Goal: Task Accomplishment & Management: Manage account settings

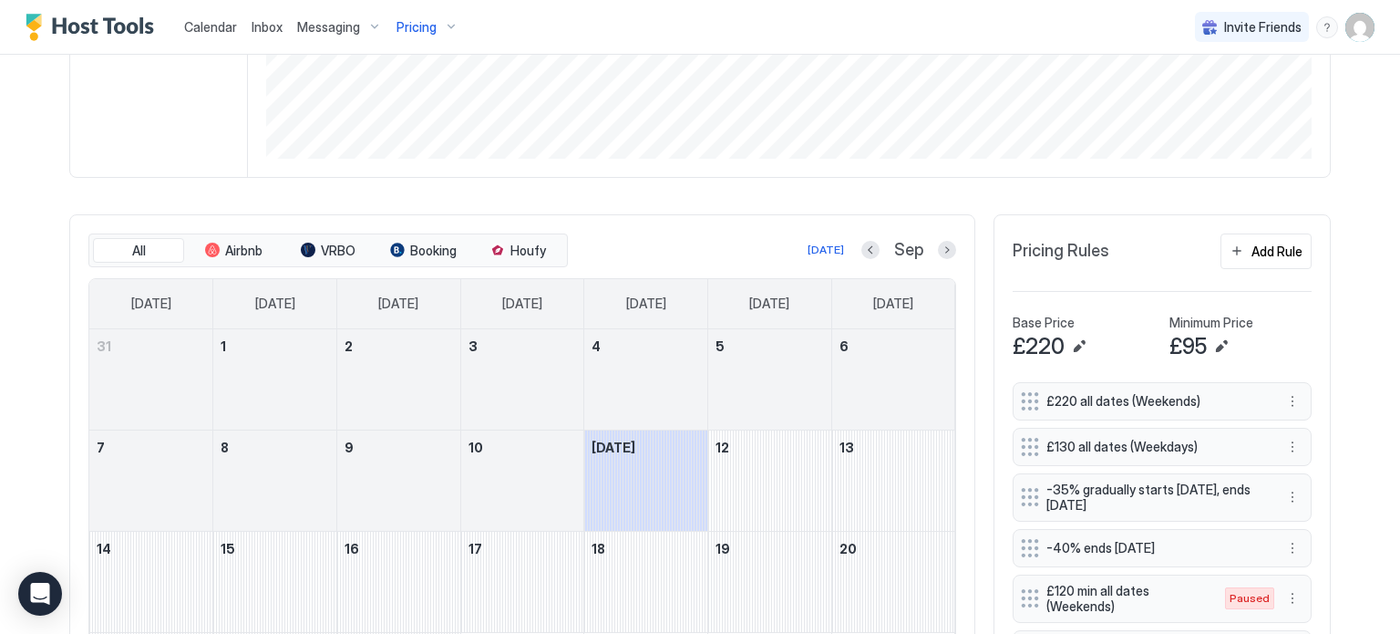
scroll to position [397, 0]
click at [946, 249] on button "Next month" at bounding box center [947, 250] width 18 height 18
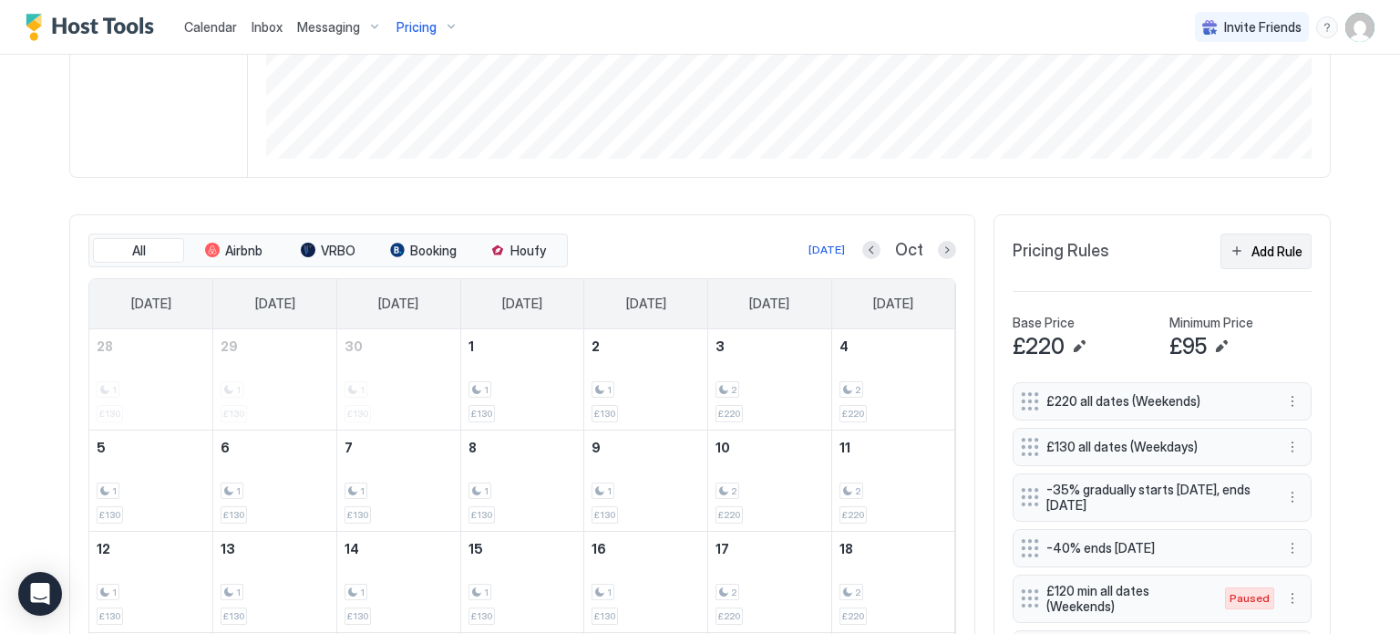
click at [1263, 251] on div "Add Rule" at bounding box center [1277, 251] width 51 height 19
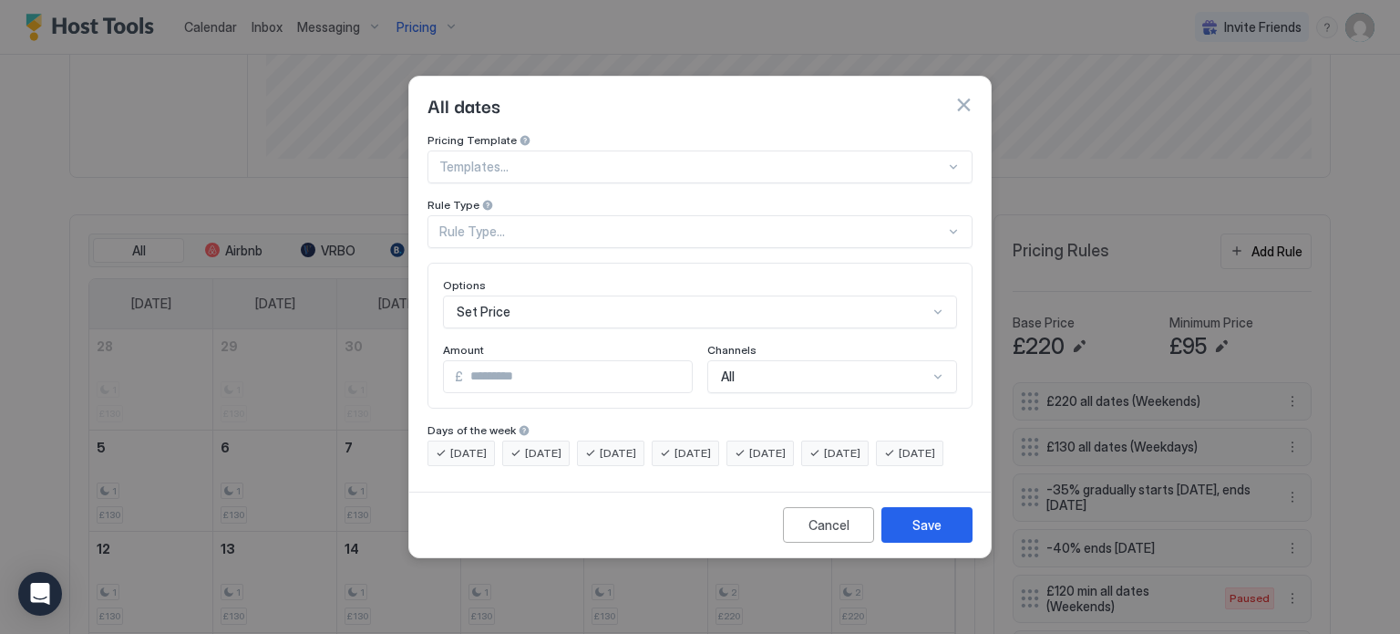
click at [645, 159] on div at bounding box center [692, 167] width 506 height 16
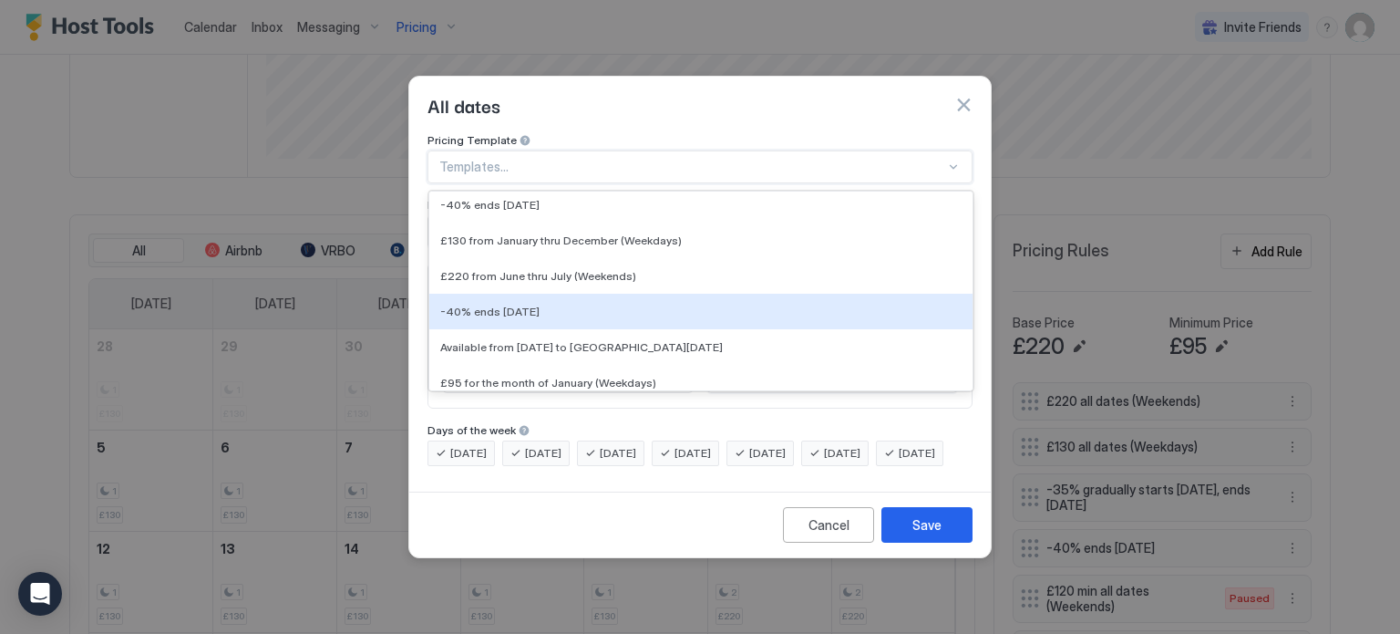
scroll to position [1448, 0]
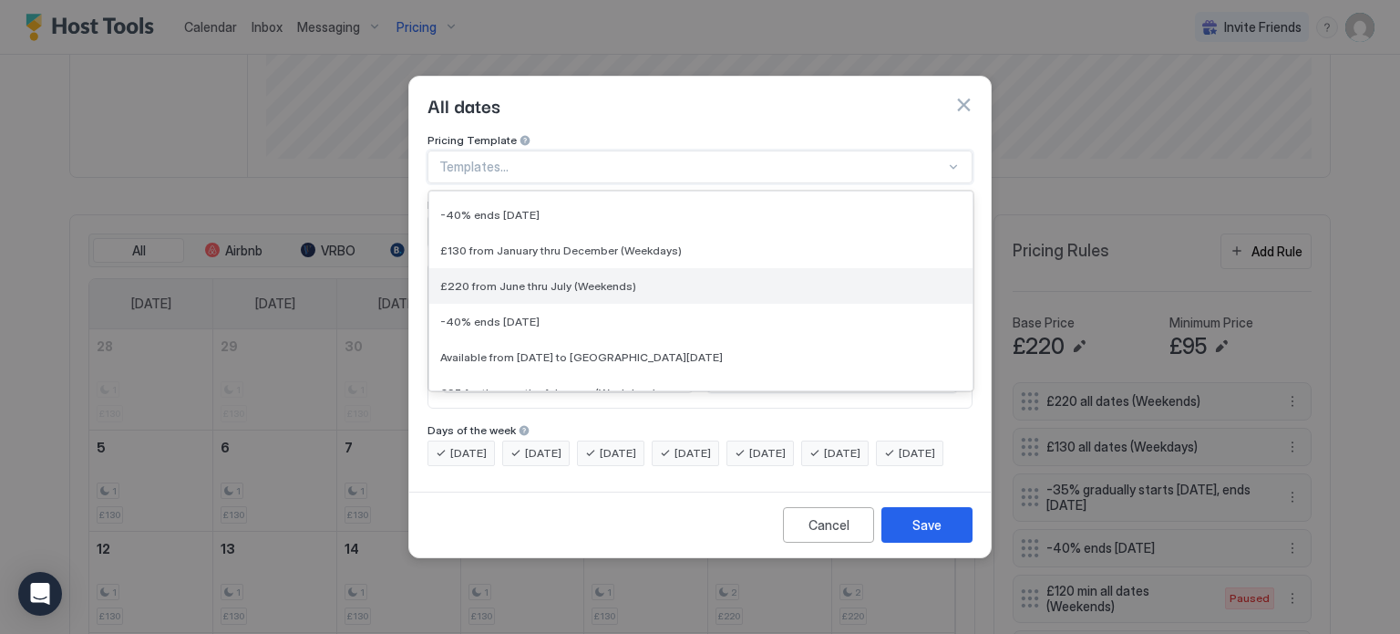
click at [620, 279] on span "£220 from June thru July (Weekends)" at bounding box center [538, 286] width 196 height 14
type input "***"
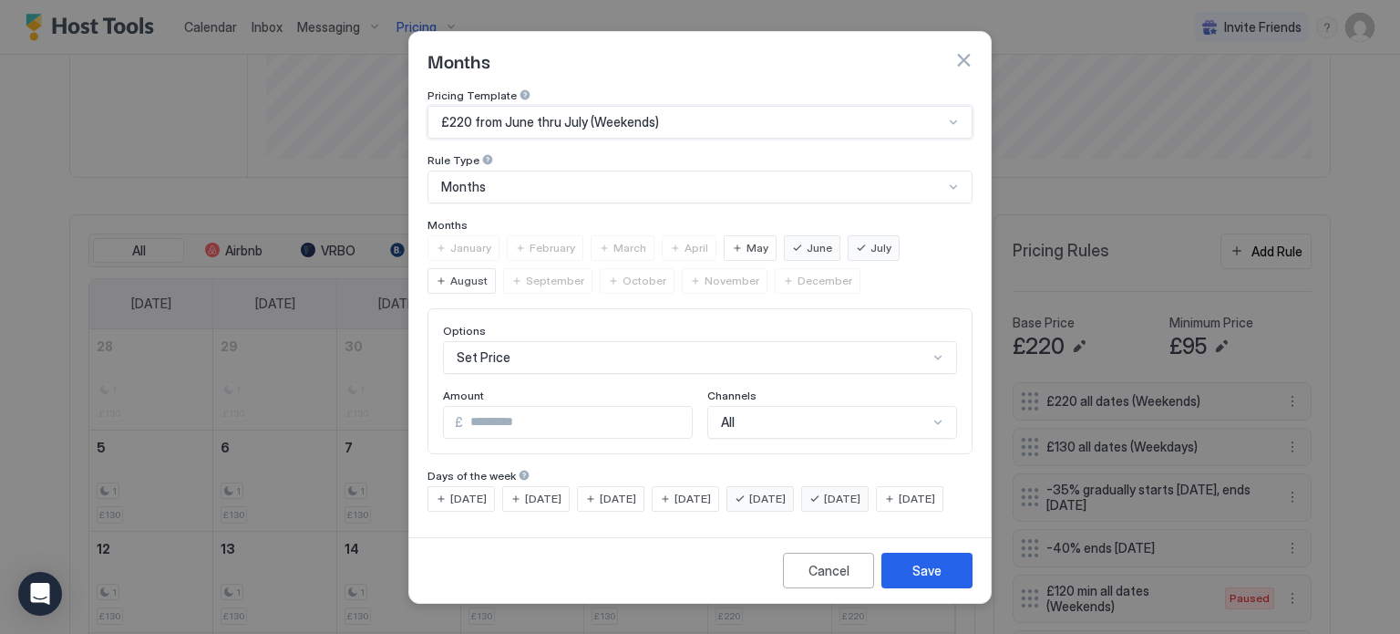
click at [795, 235] on div "June" at bounding box center [812, 248] width 57 height 26
click at [871, 240] on span "July" at bounding box center [881, 248] width 21 height 16
click at [798, 273] on span "December" at bounding box center [825, 281] width 55 height 16
click at [920, 580] on div "Save" at bounding box center [926, 570] width 29 height 19
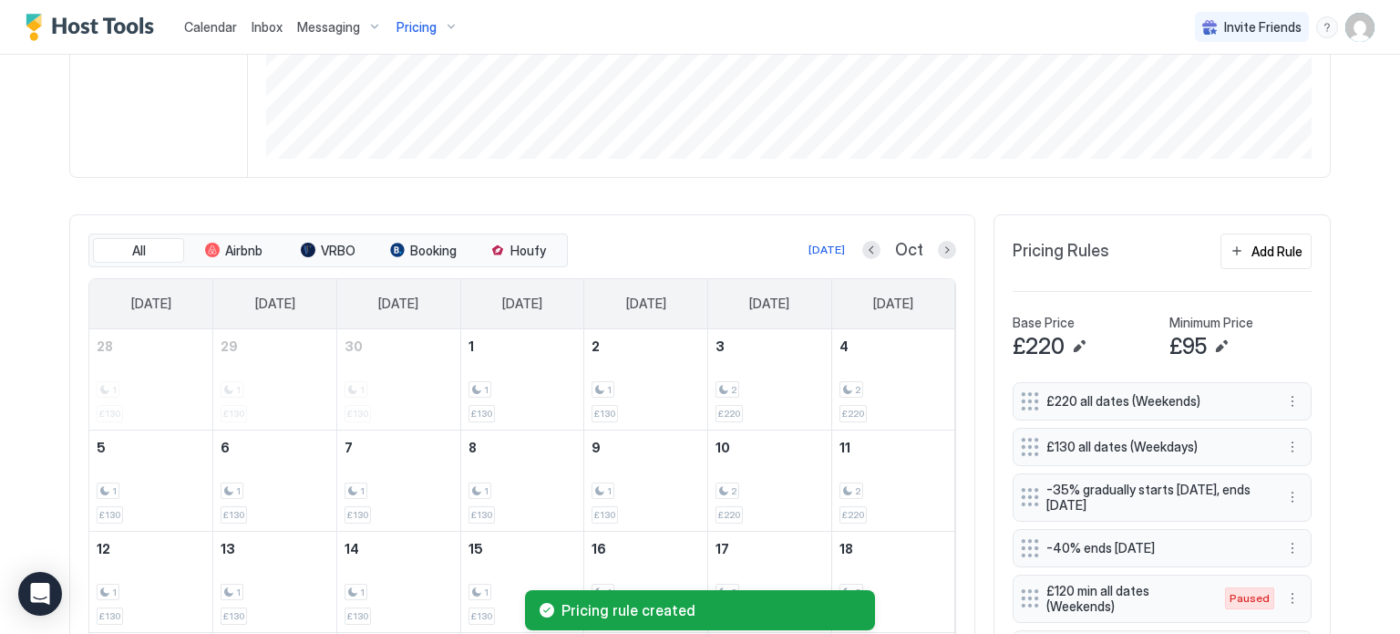
scroll to position [665, 0]
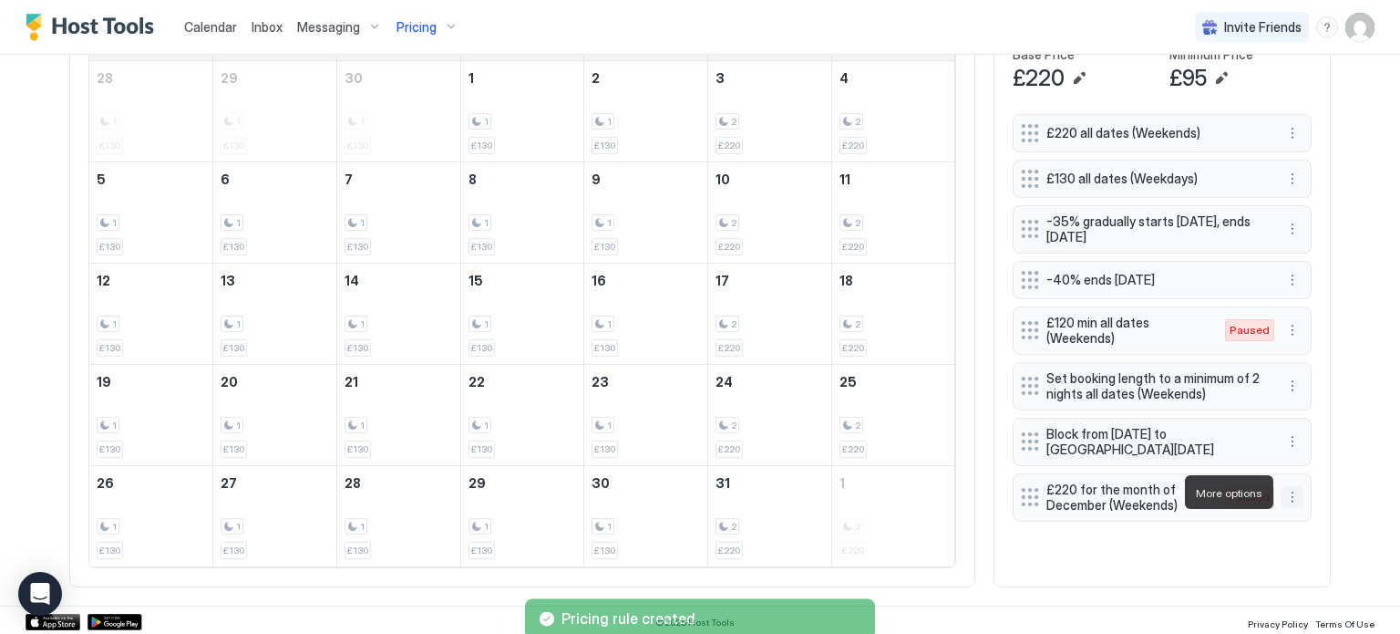
click at [1290, 495] on button "More options" at bounding box center [1293, 497] width 22 height 22
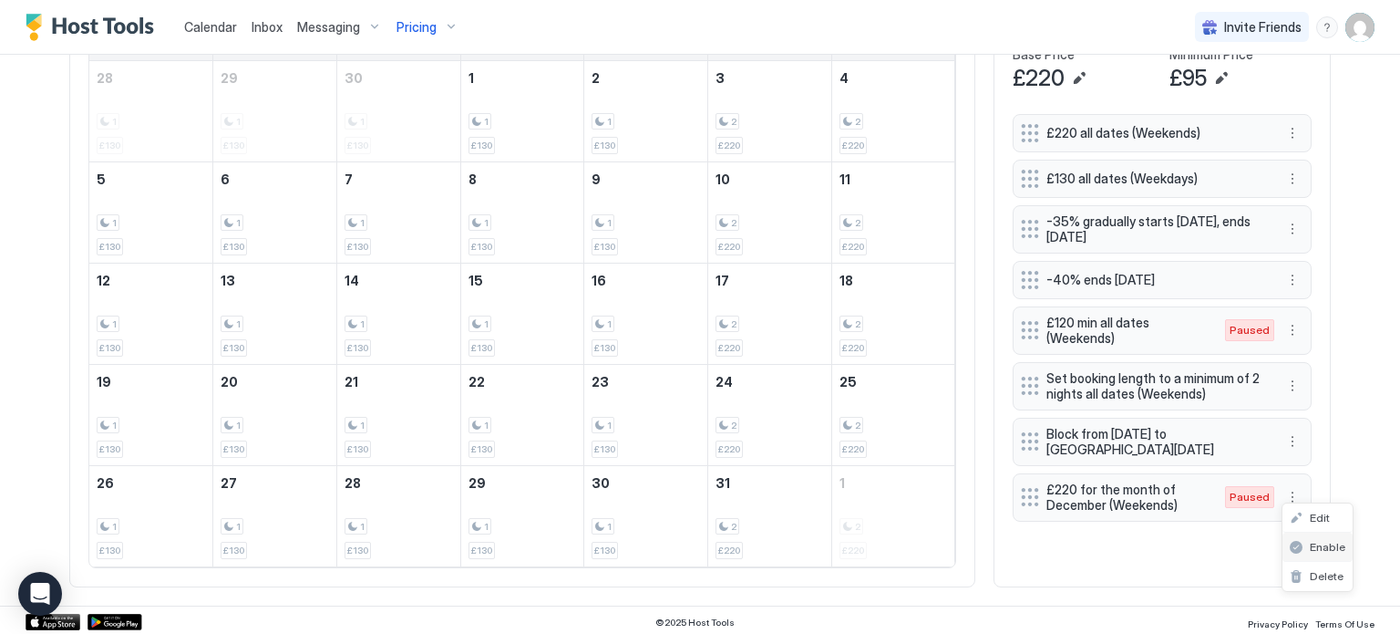
click at [1328, 546] on span "Enable" at bounding box center [1328, 547] width 36 height 14
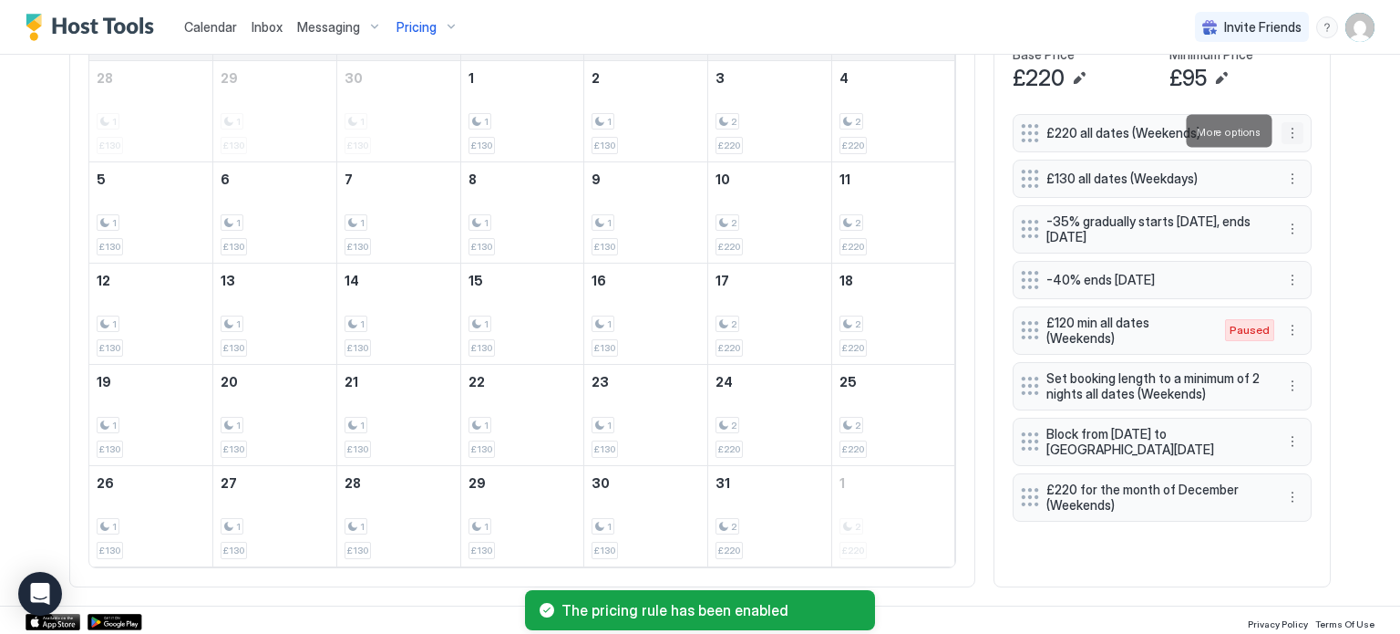
click at [1294, 130] on button "More options" at bounding box center [1293, 133] width 22 height 22
click at [1318, 155] on span "Edit" at bounding box center [1320, 156] width 20 height 14
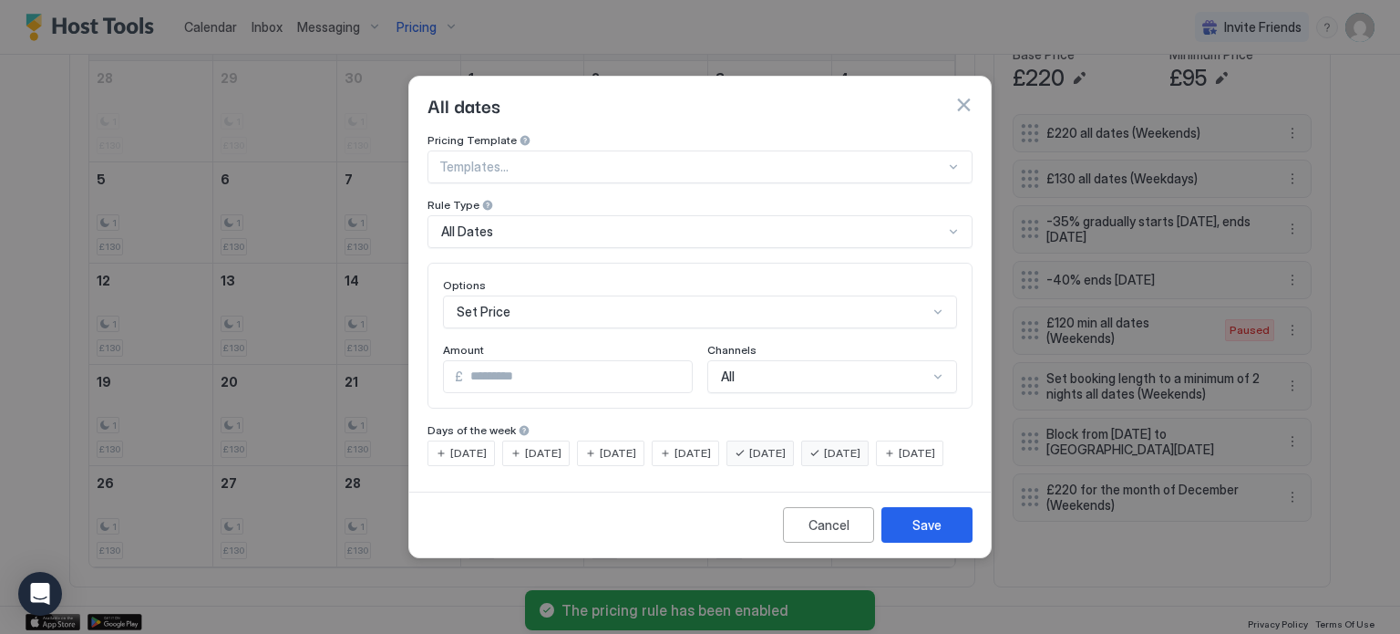
click at [538, 365] on input "***" at bounding box center [577, 376] width 229 height 31
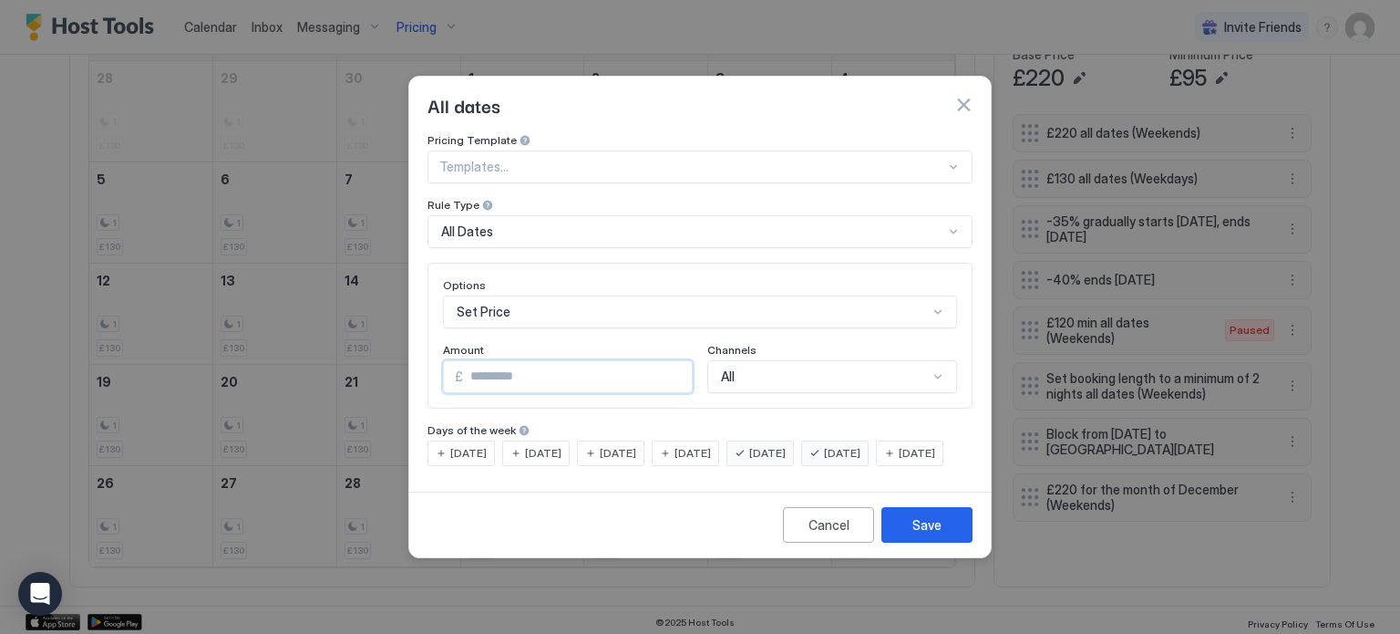
type input "*"
type input "***"
click at [918, 534] on div "Save" at bounding box center [926, 524] width 29 height 19
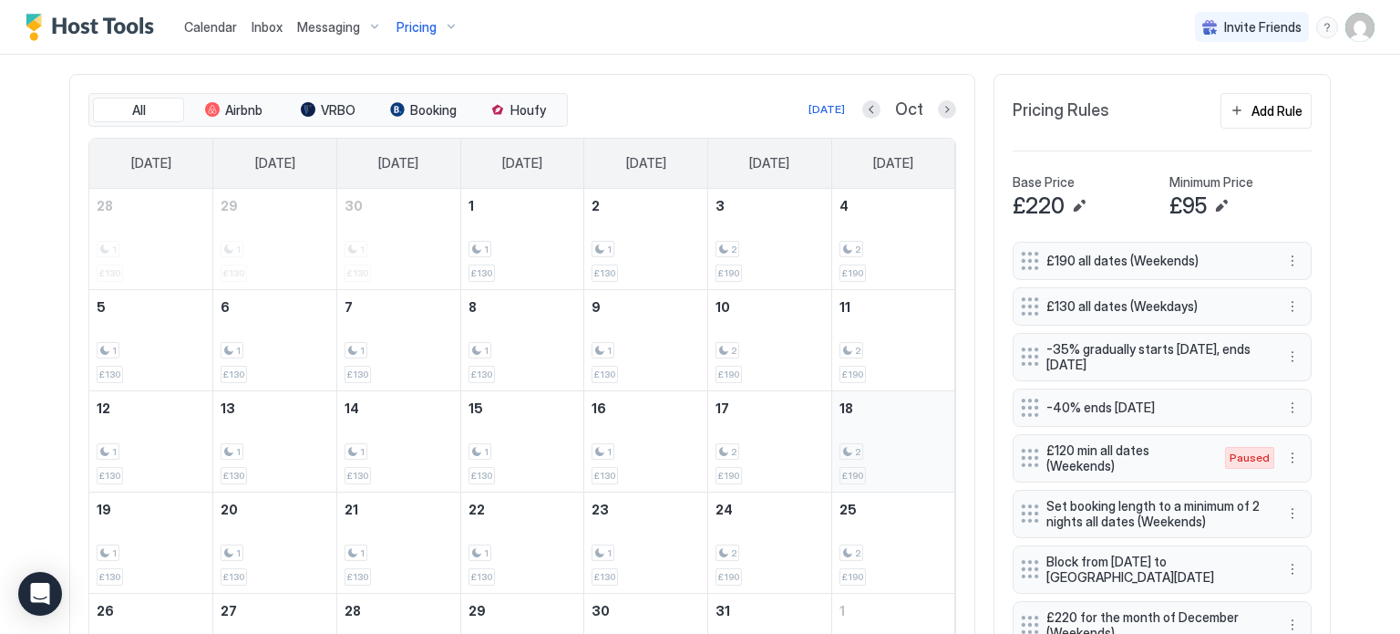
scroll to position [541, 0]
click at [874, 103] on button "Previous month" at bounding box center [871, 107] width 18 height 18
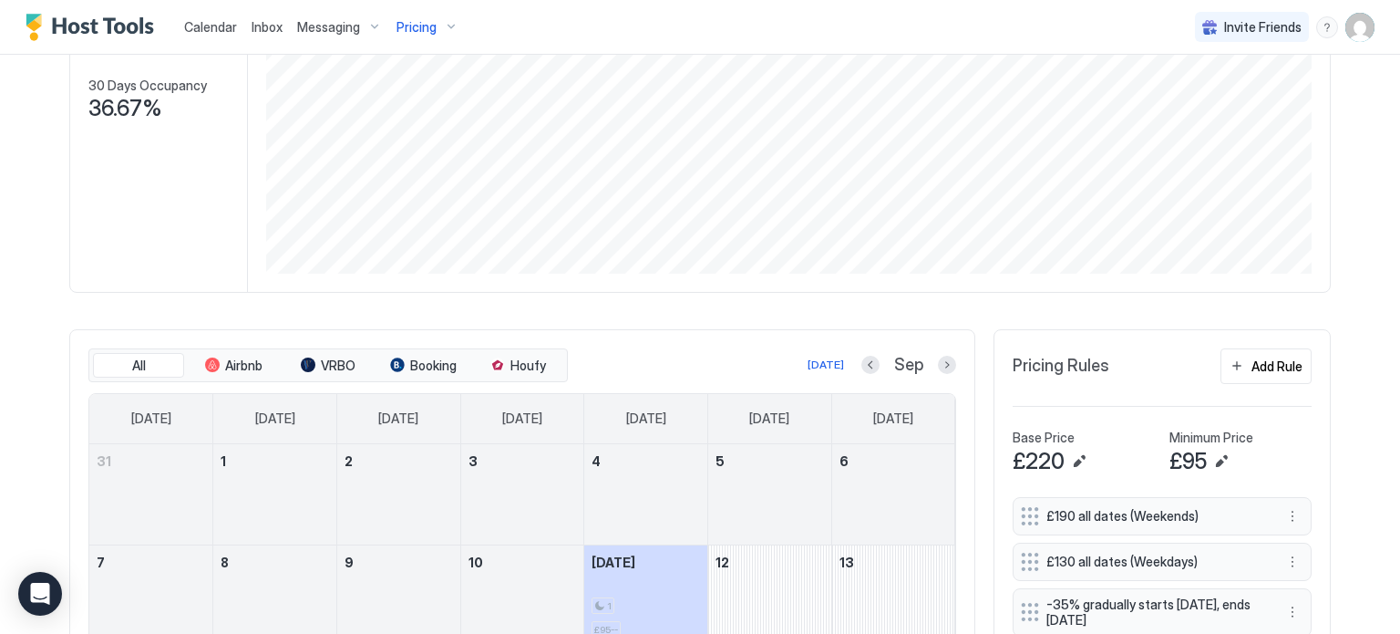
scroll to position [285, 0]
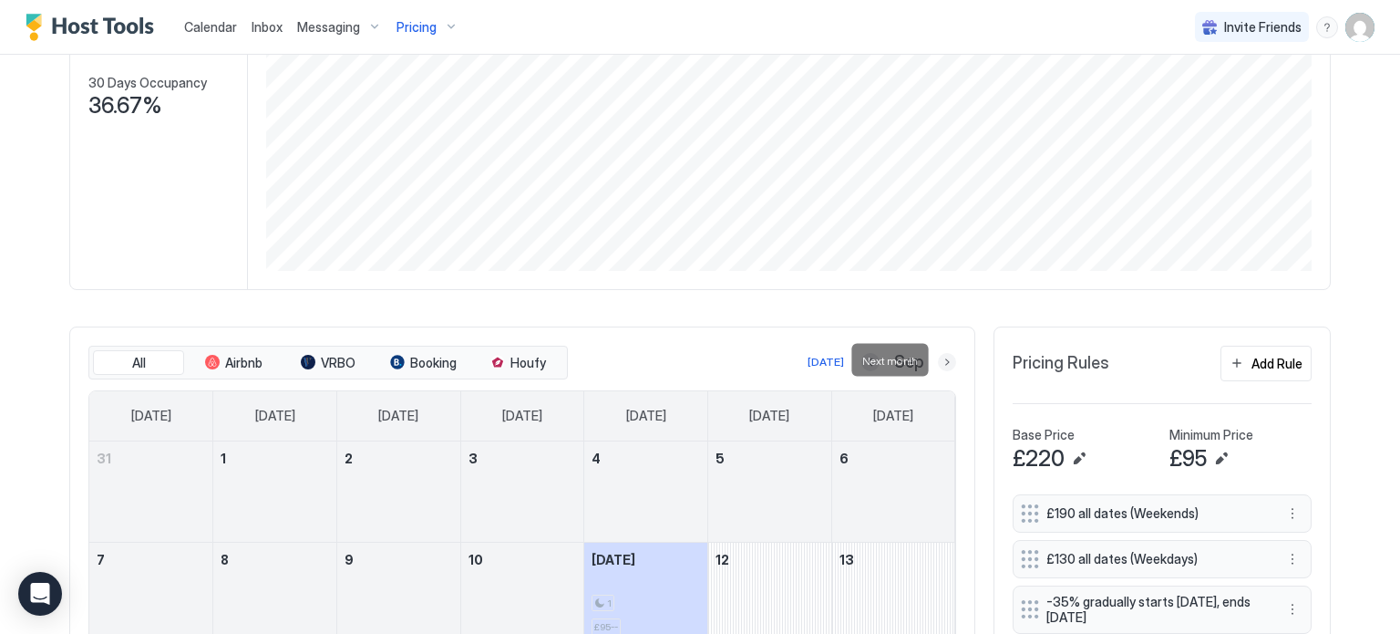
click at [943, 355] on button "Next month" at bounding box center [947, 362] width 18 height 18
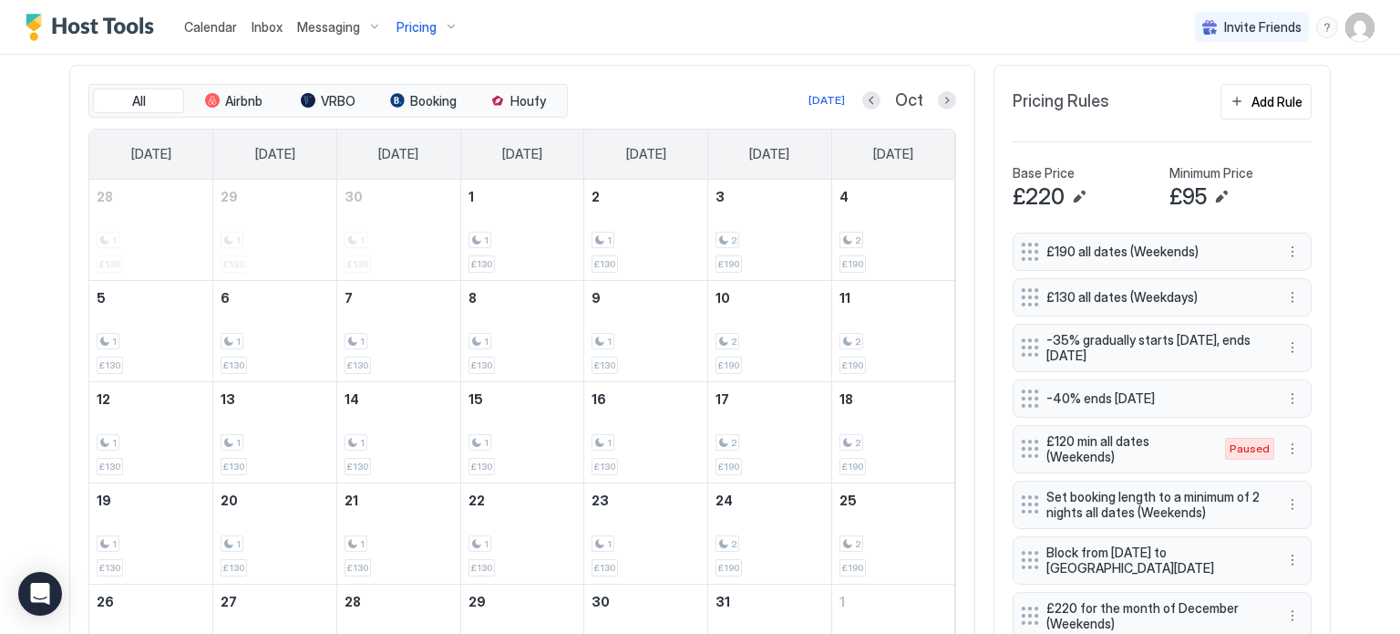
scroll to position [538, 0]
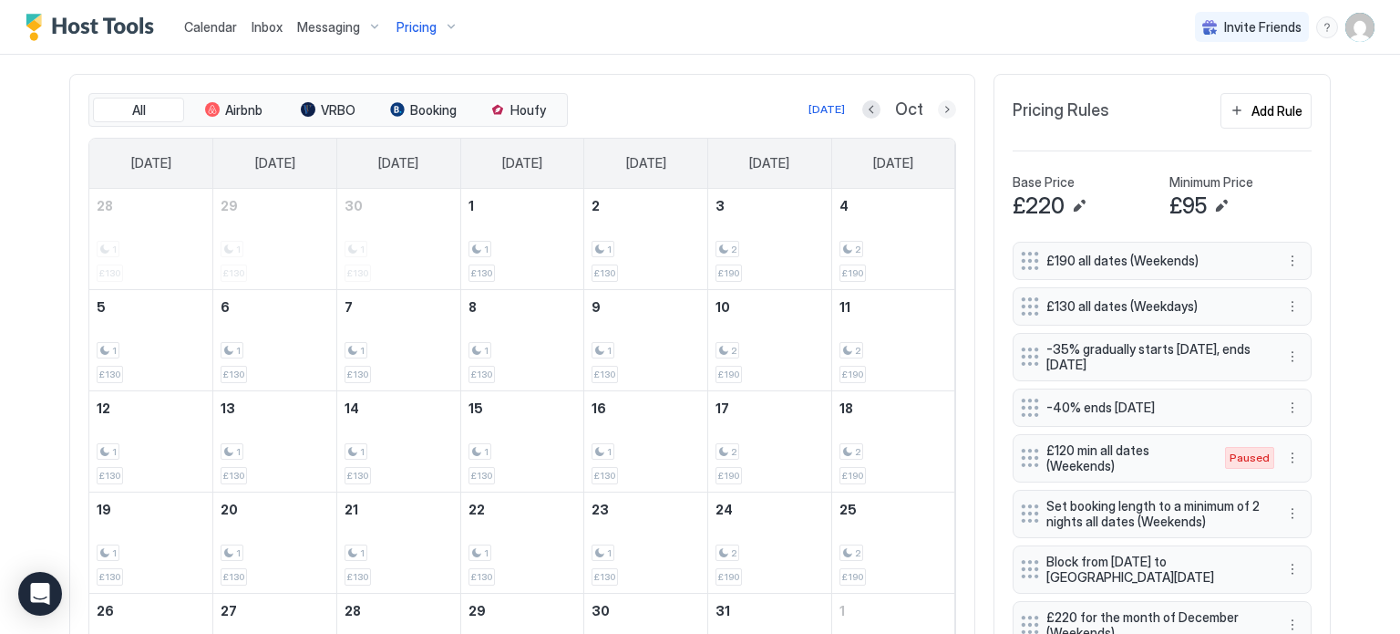
click at [942, 112] on button "Next month" at bounding box center [947, 109] width 18 height 18
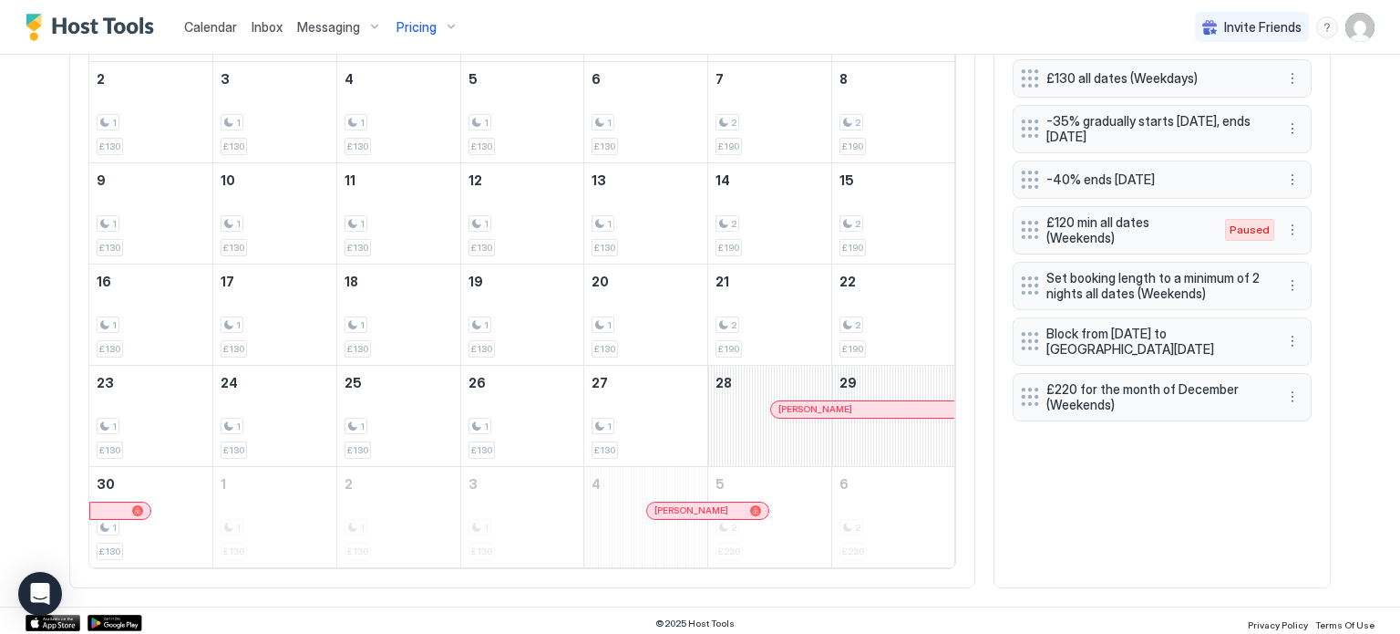
scroll to position [561, 0]
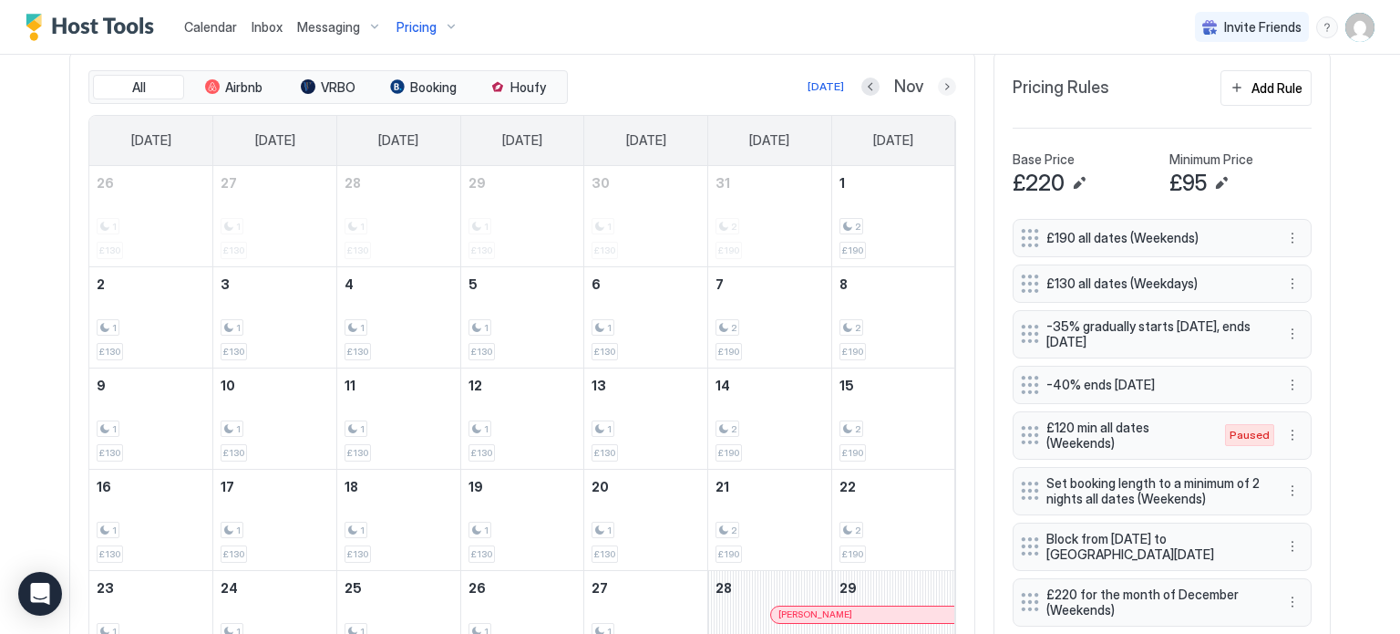
click at [952, 84] on button "Next month" at bounding box center [947, 86] width 18 height 18
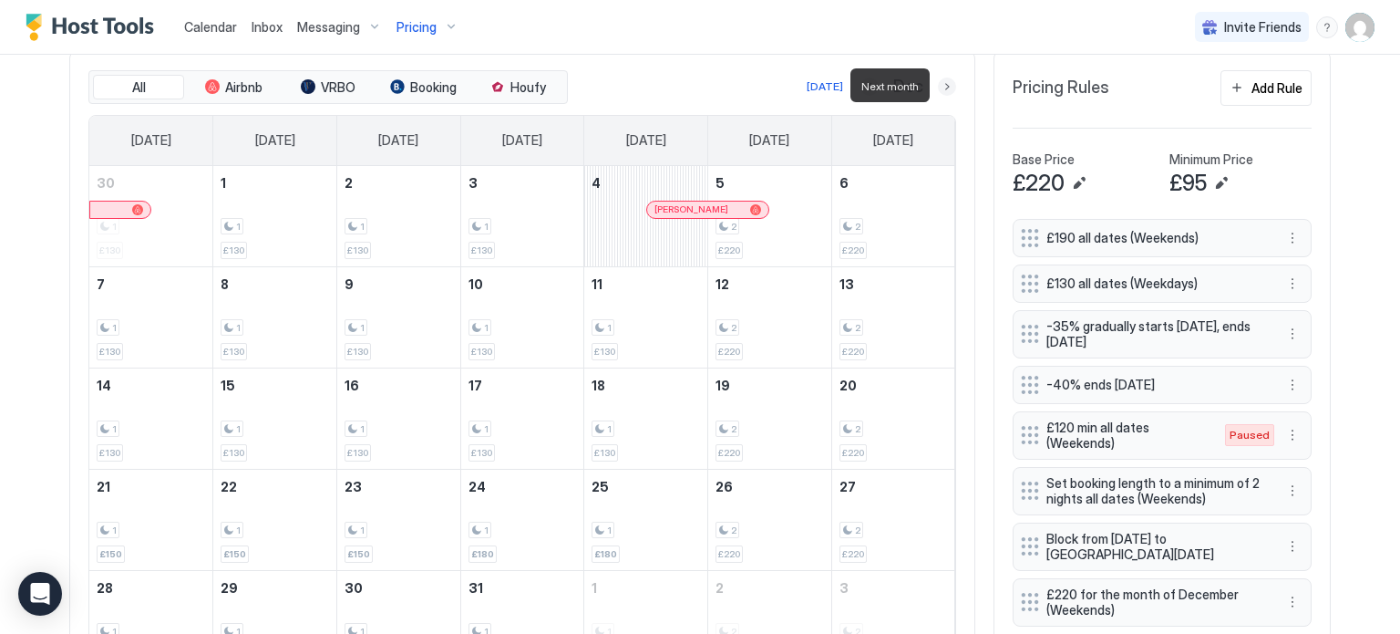
scroll to position [665, 0]
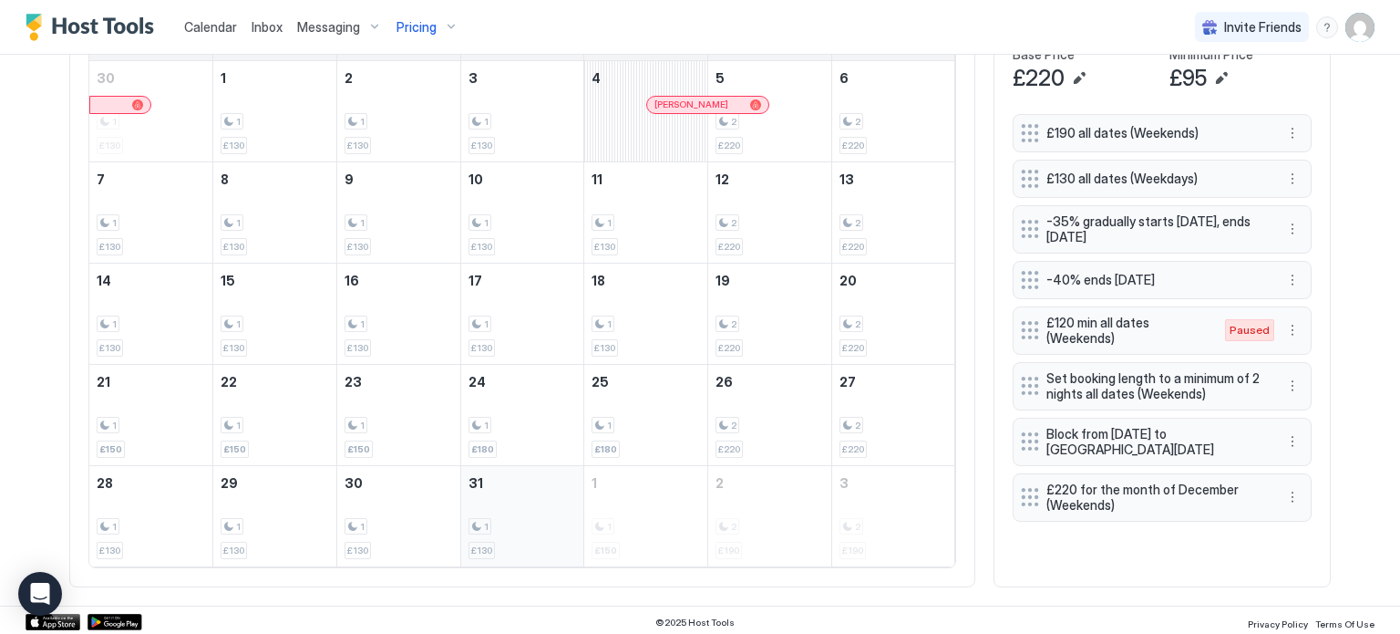
click at [529, 541] on div "1 £130" at bounding box center [523, 516] width 108 height 86
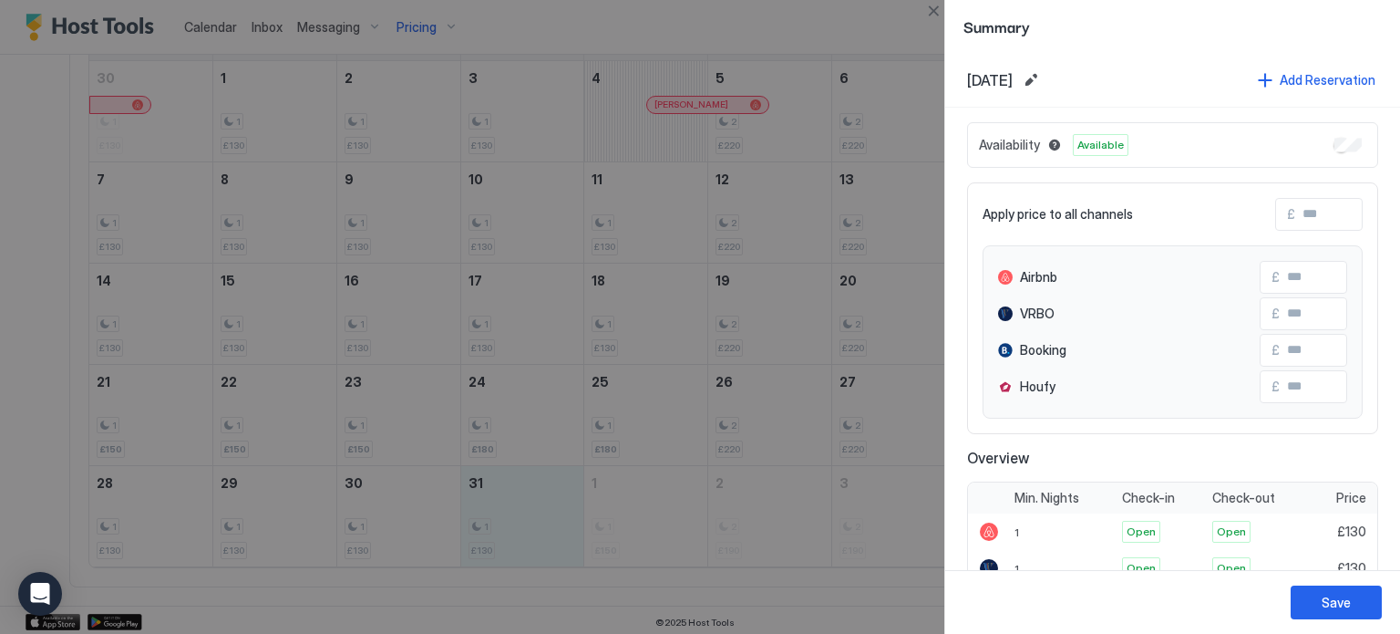
click at [1315, 221] on input "Input Field" at bounding box center [1368, 214] width 146 height 31
type input "*"
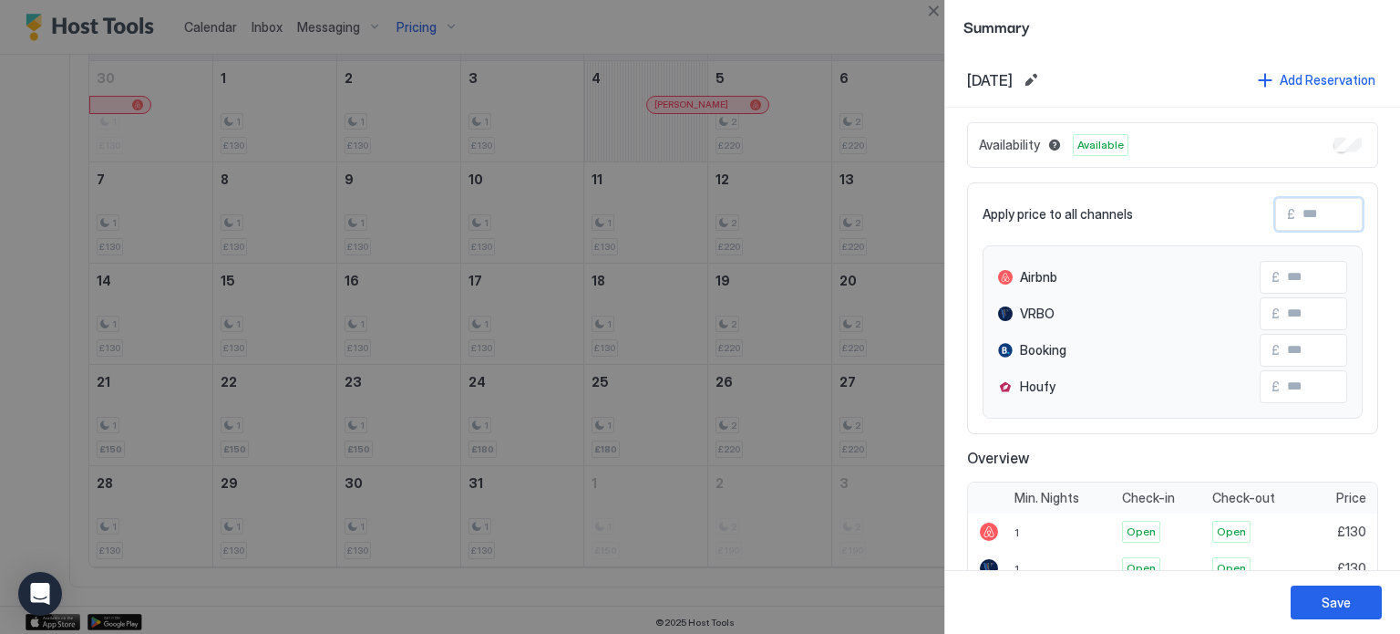
type input "*"
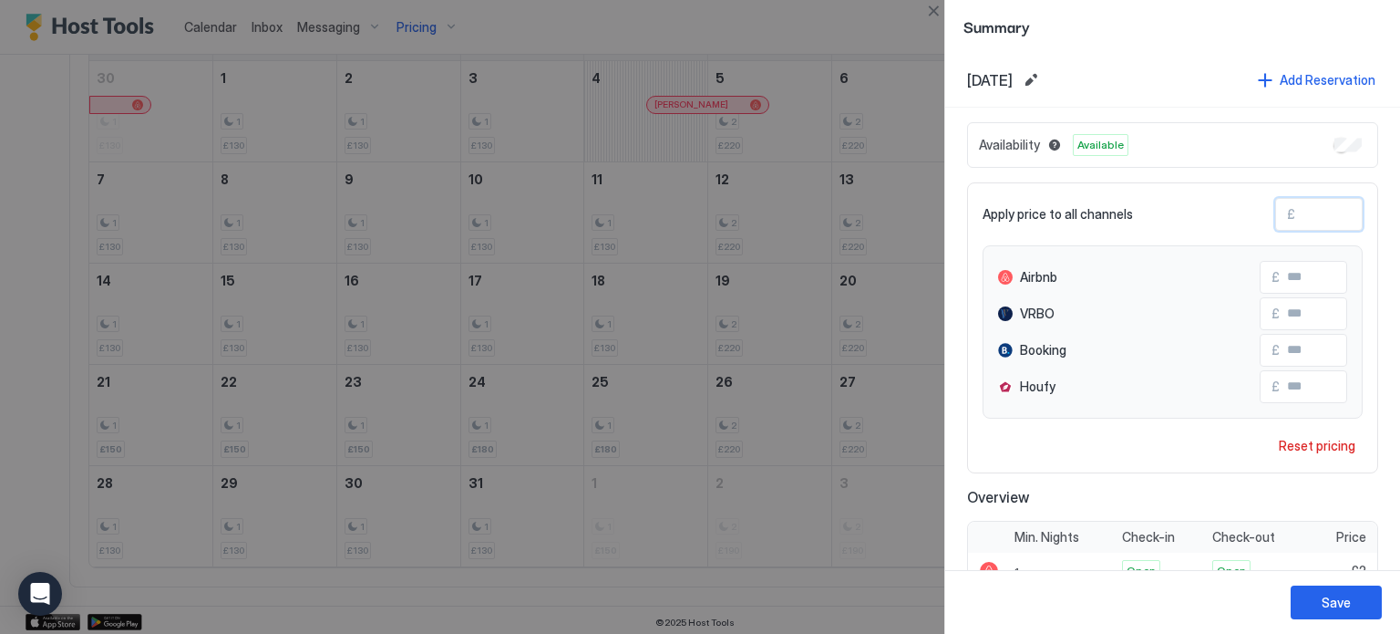
type input "**"
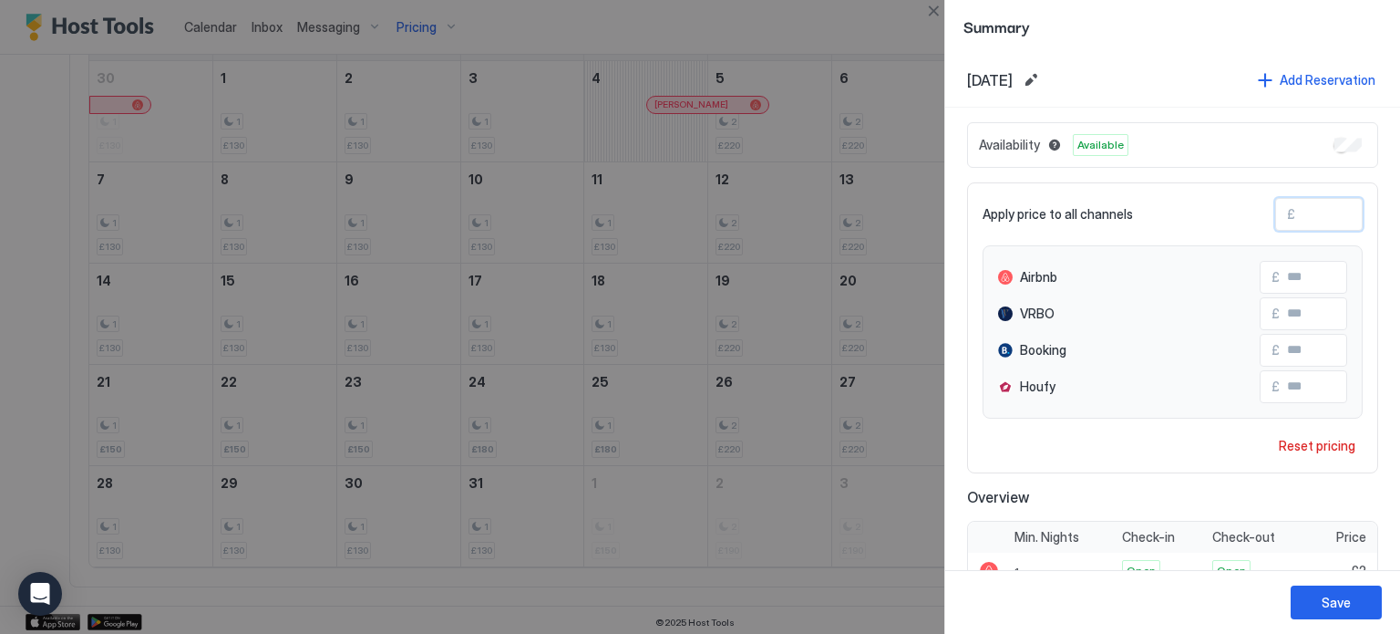
type input "***"
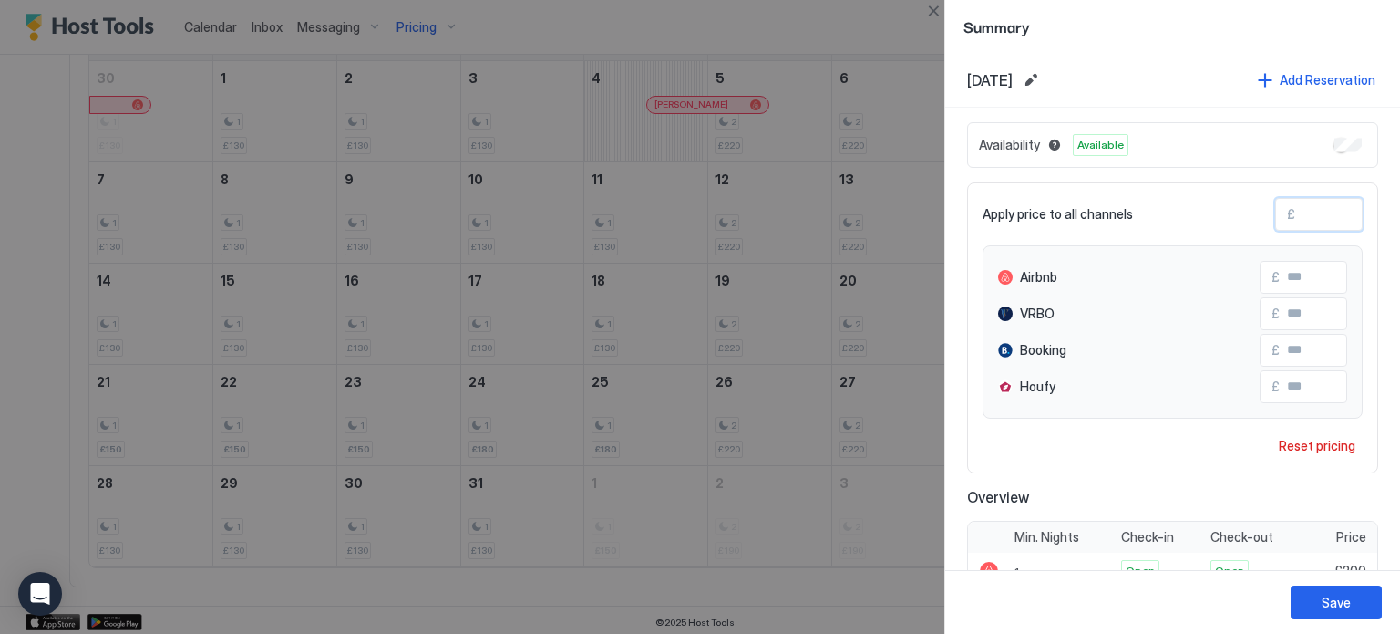
type input "**"
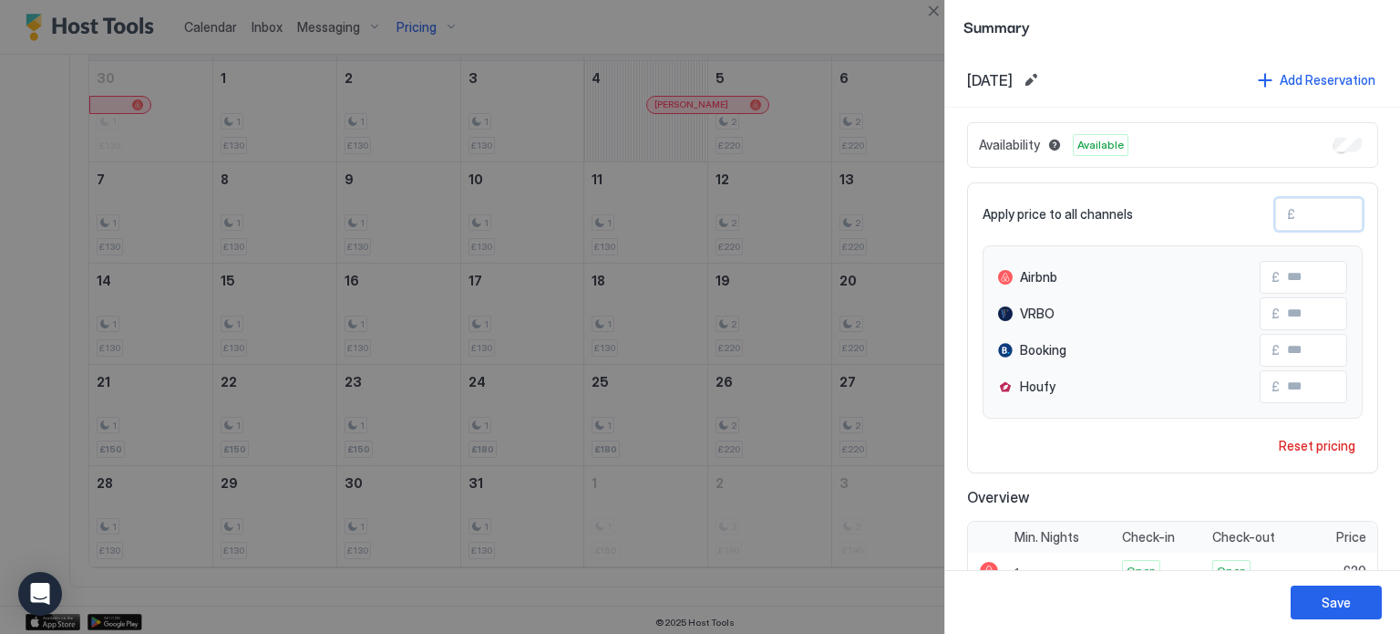
type input "***"
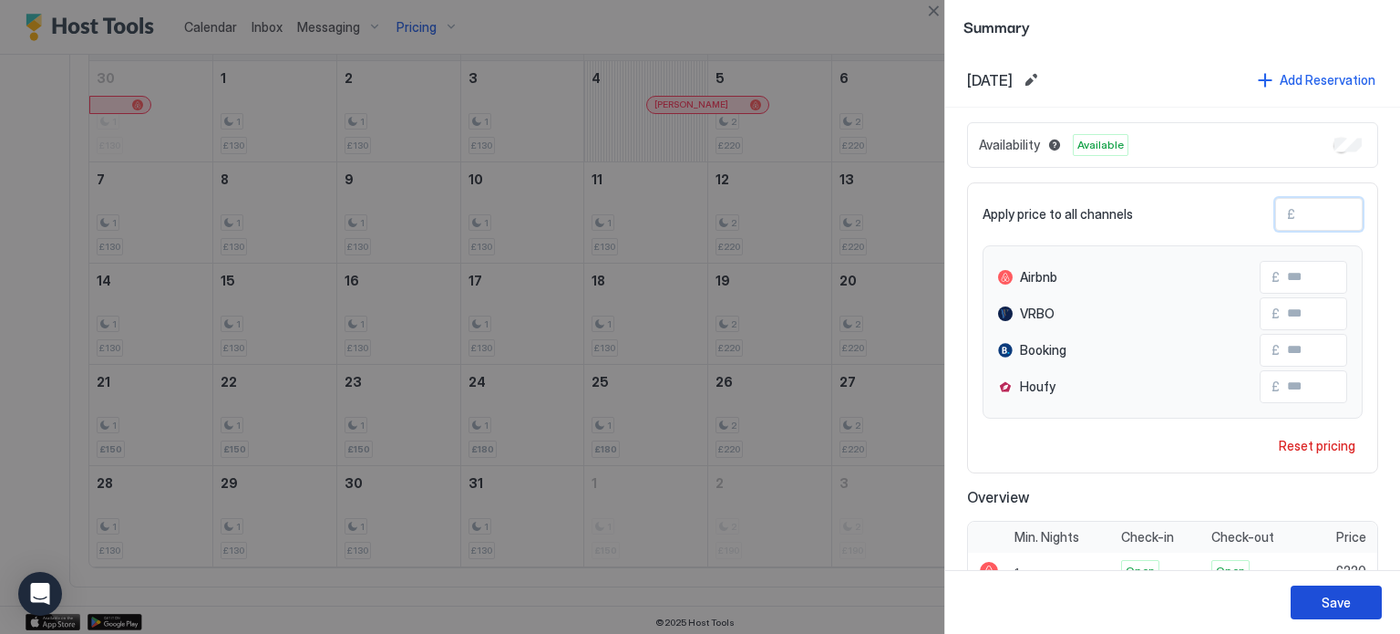
type input "***"
click at [1358, 605] on button "Save" at bounding box center [1336, 602] width 91 height 34
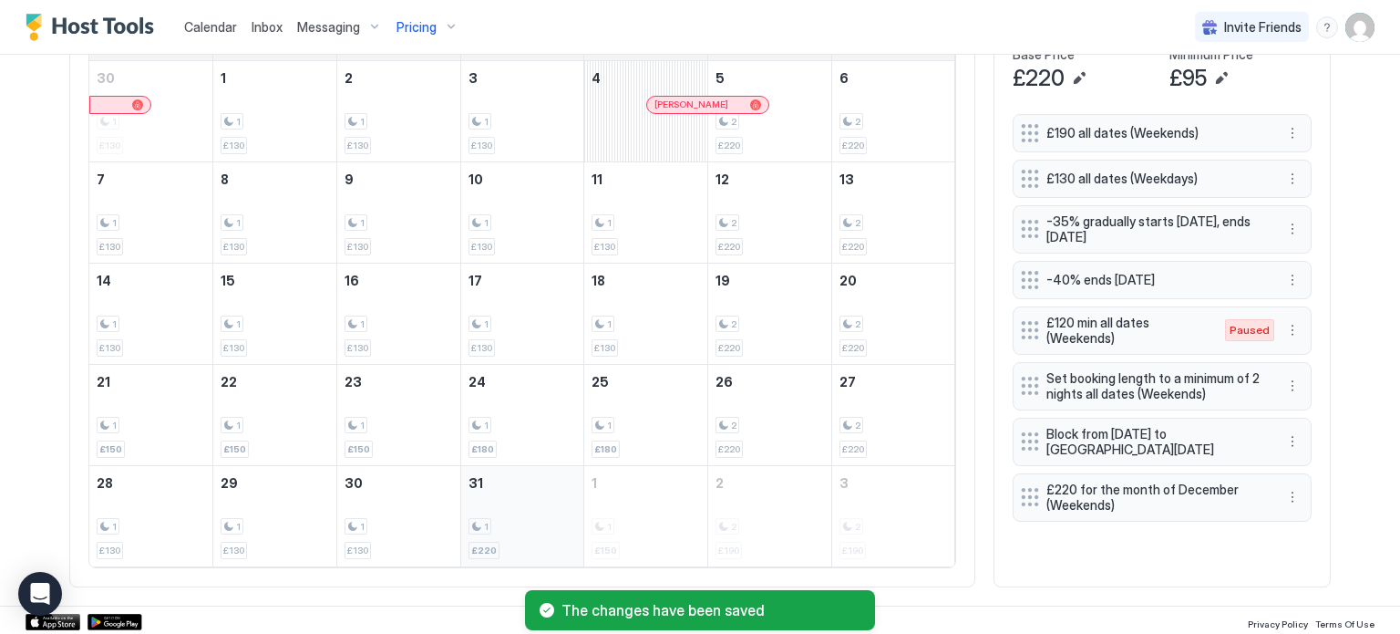
click at [514, 506] on div "1 £220" at bounding box center [523, 516] width 108 height 86
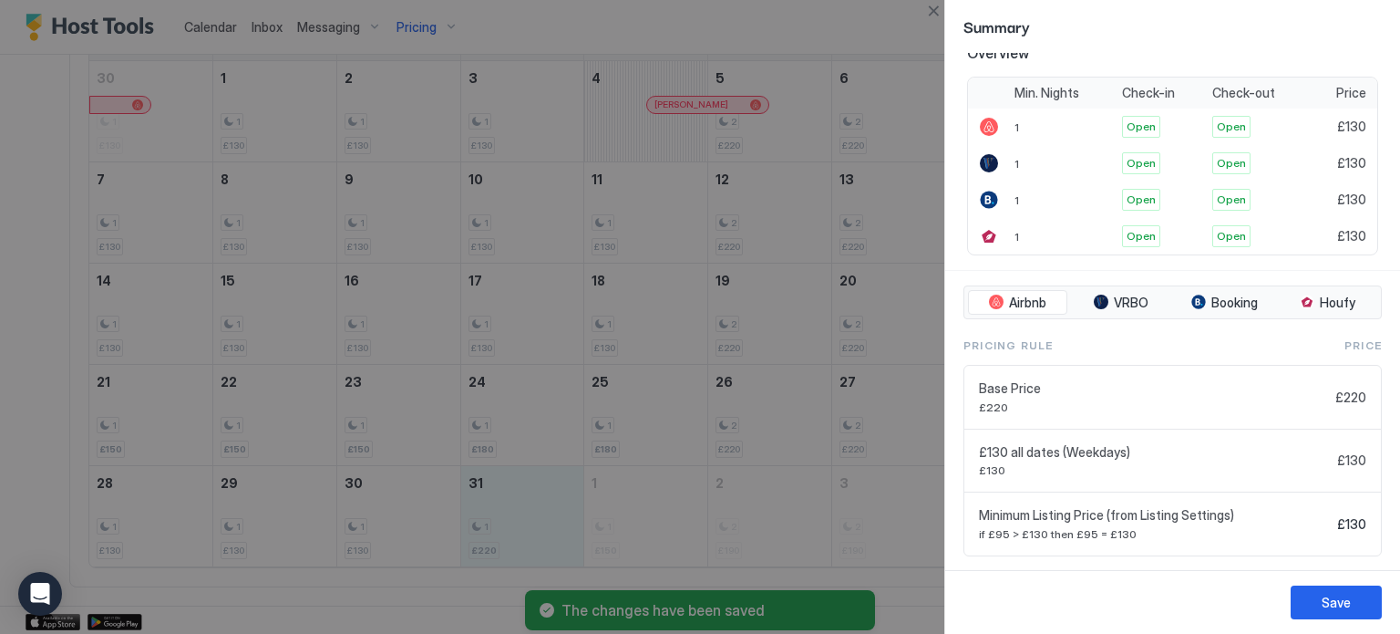
scroll to position [434, 0]
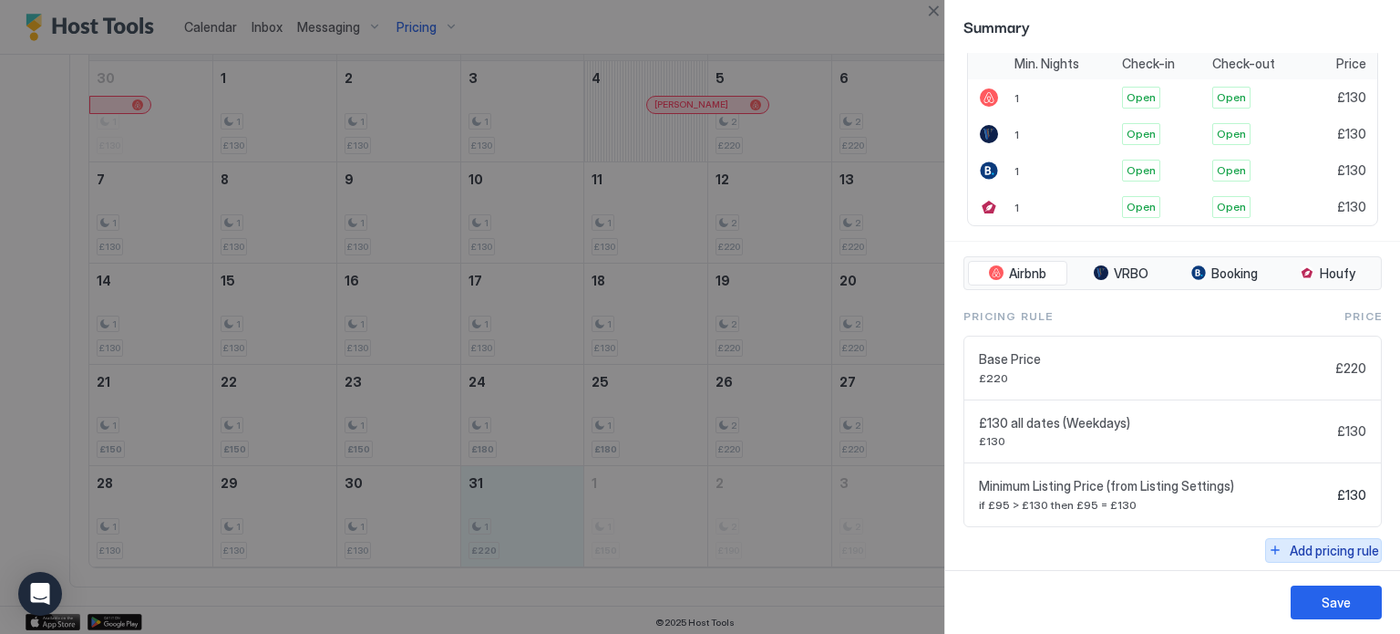
click at [1353, 543] on div "Add pricing rule" at bounding box center [1334, 550] width 89 height 19
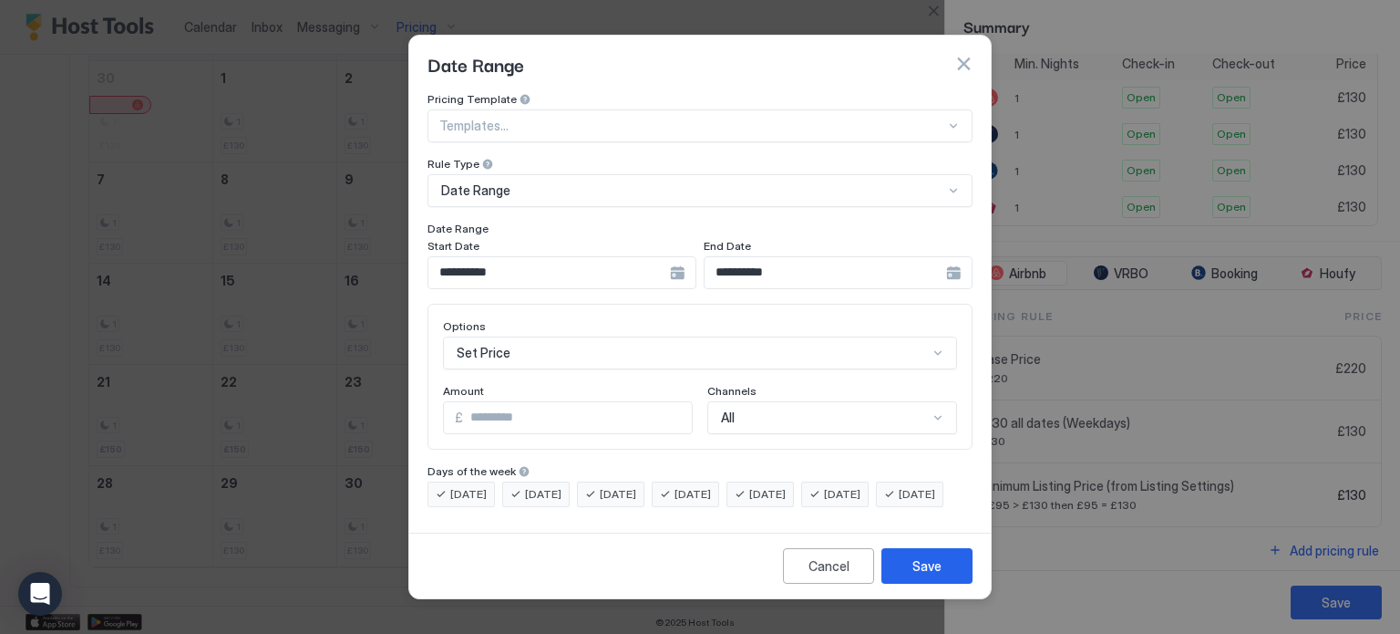
click at [681, 182] on div "Date Range" at bounding box center [692, 190] width 502 height 16
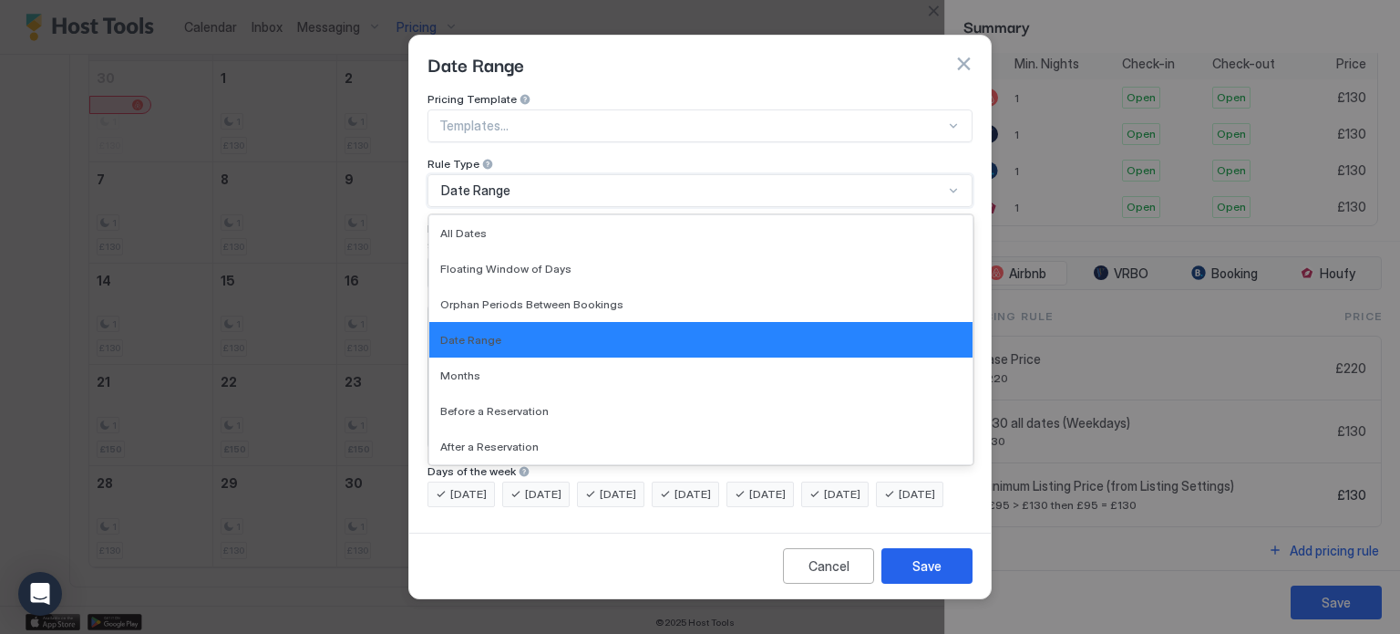
click at [681, 182] on div "Date Range" at bounding box center [692, 190] width 502 height 16
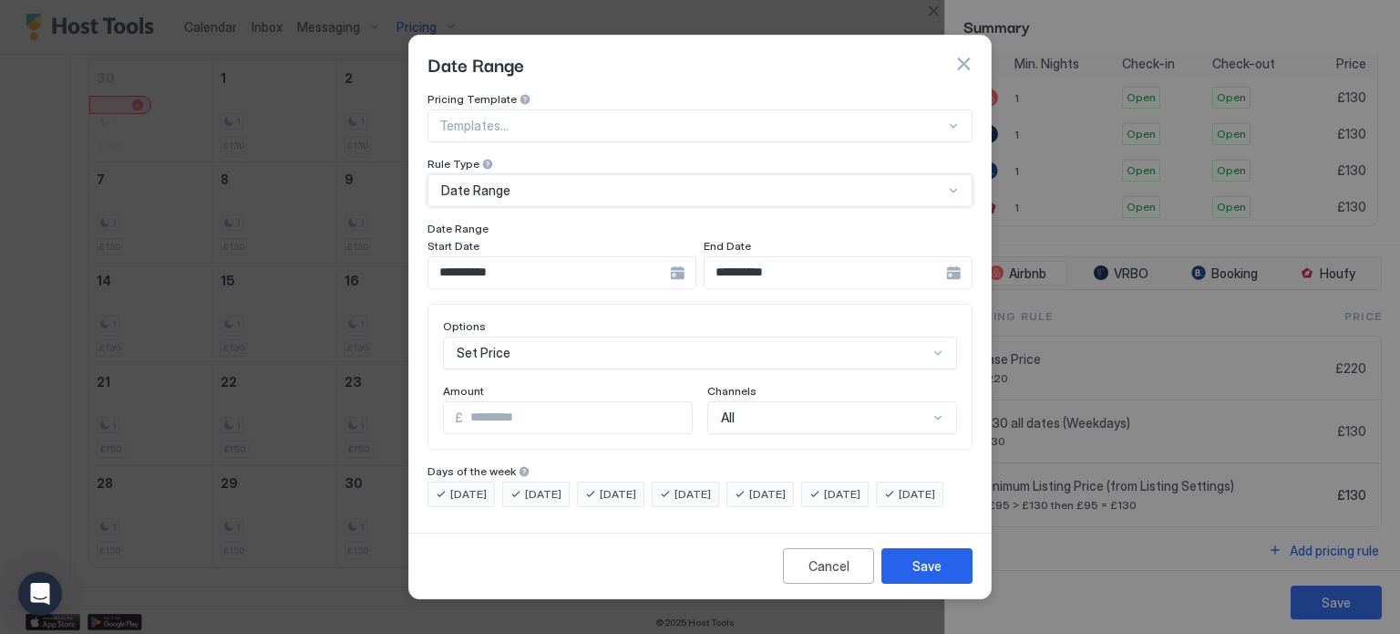
click at [681, 182] on div "Date Range" at bounding box center [692, 190] width 502 height 16
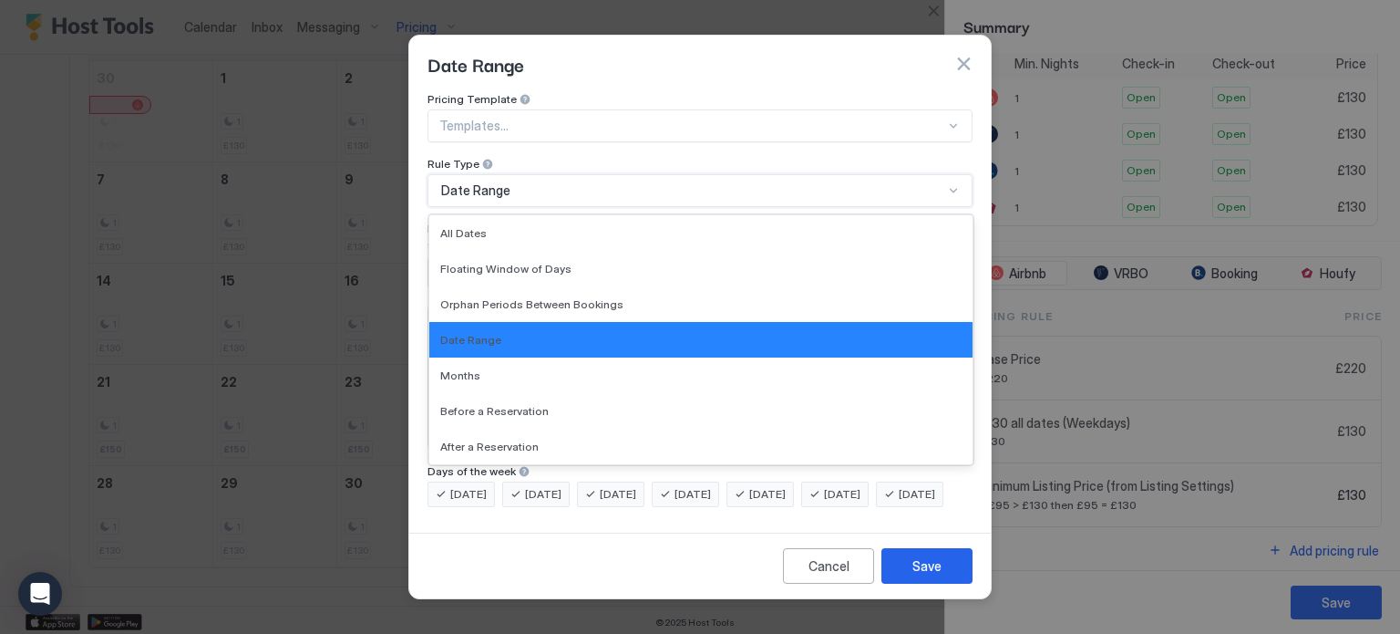
click at [681, 182] on div "Date Range" at bounding box center [692, 190] width 502 height 16
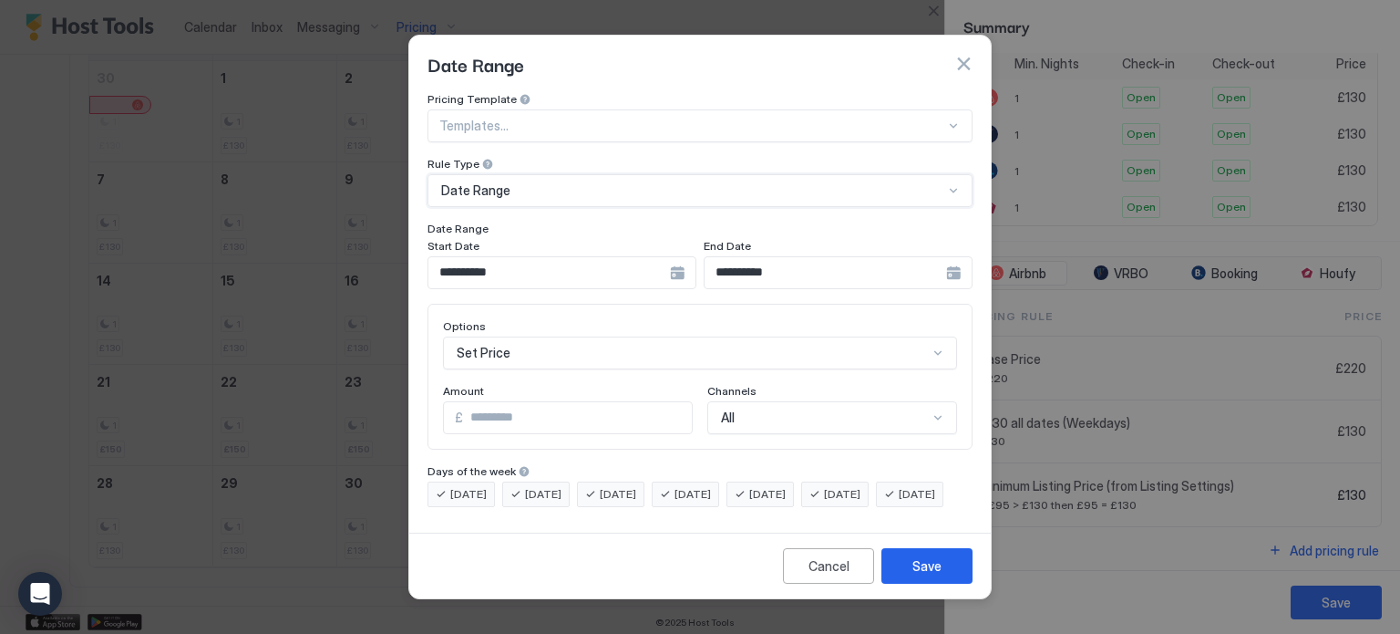
click at [643, 340] on div "Set Price" at bounding box center [700, 352] width 514 height 33
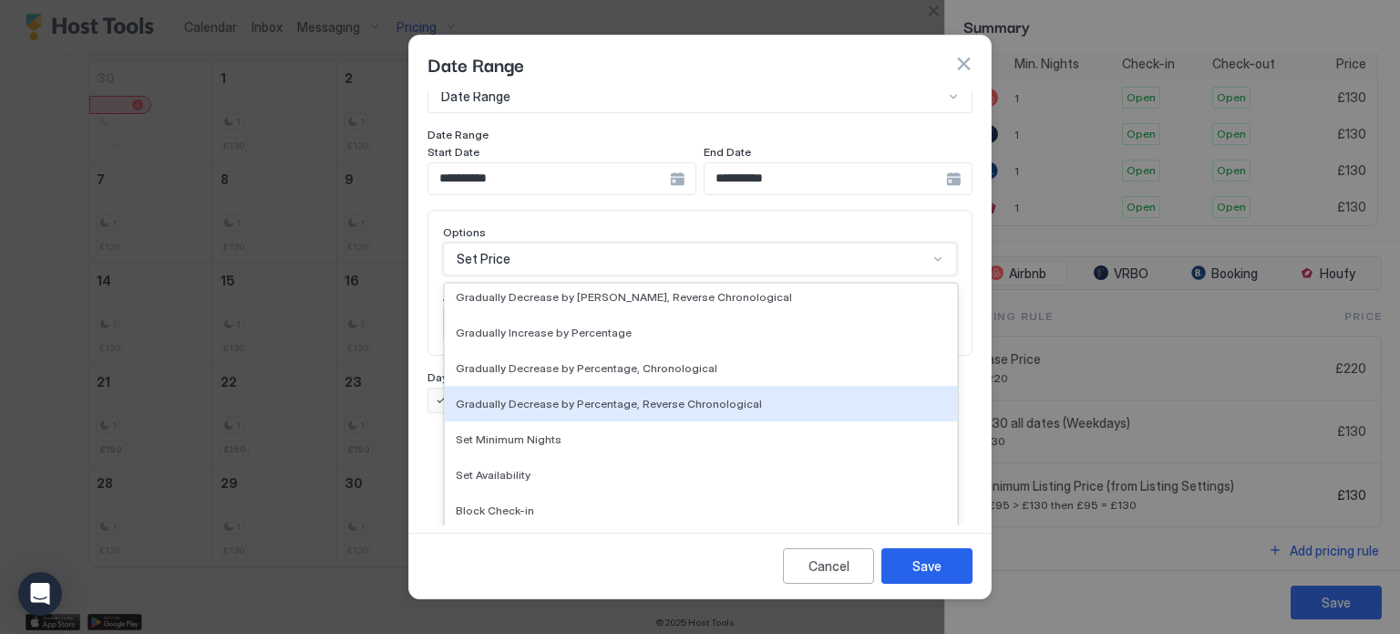
scroll to position [331, 0]
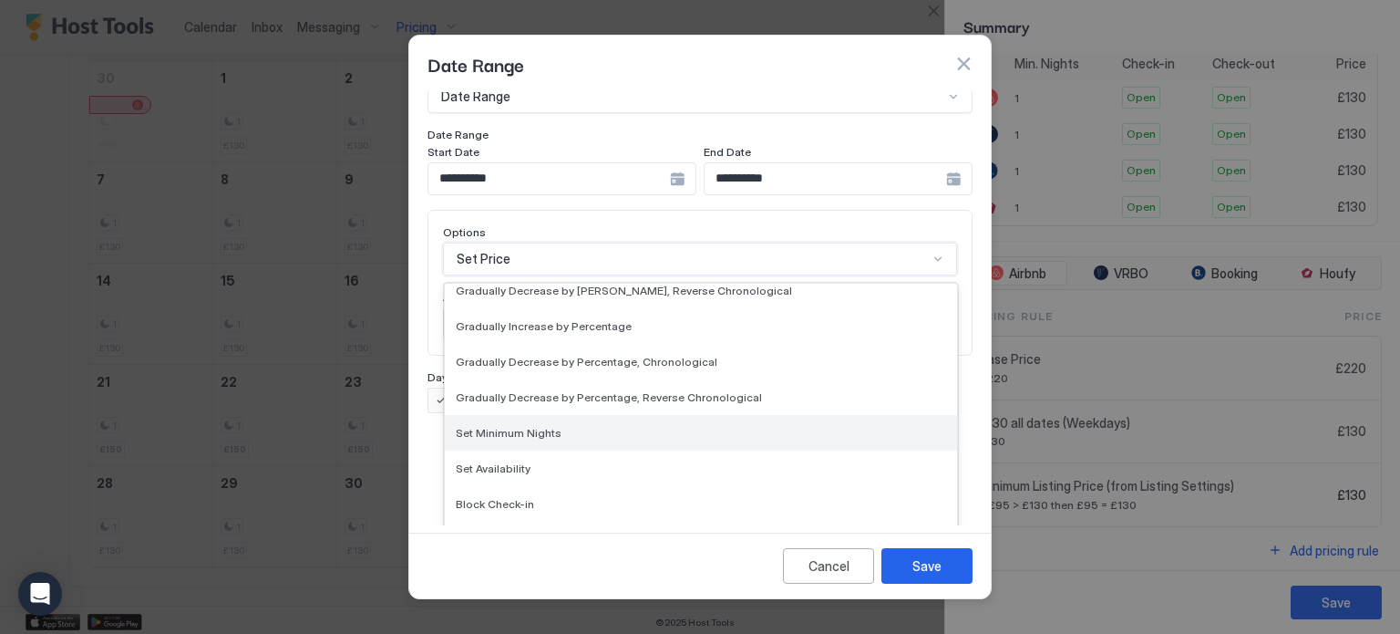
click at [560, 426] on div "Set Minimum Nights" at bounding box center [701, 433] width 490 height 14
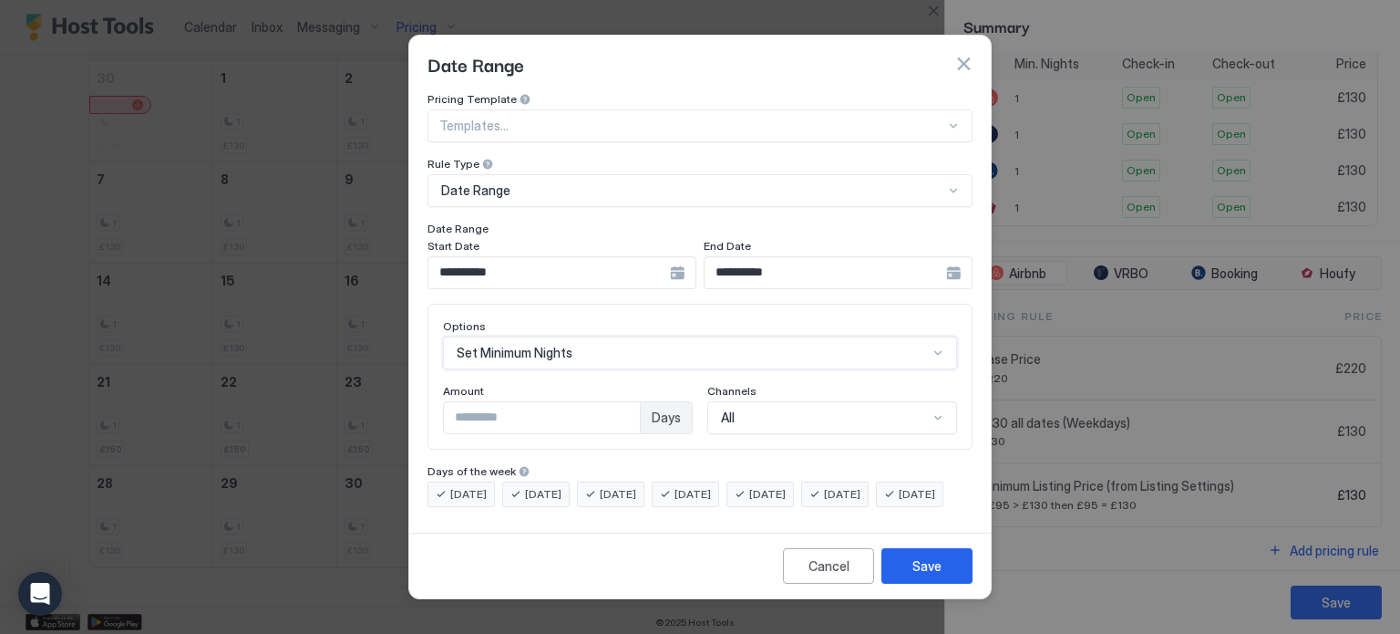
click at [550, 405] on input "*" at bounding box center [542, 417] width 196 height 31
type input "*"
click at [951, 583] on button "Save" at bounding box center [926, 566] width 91 height 36
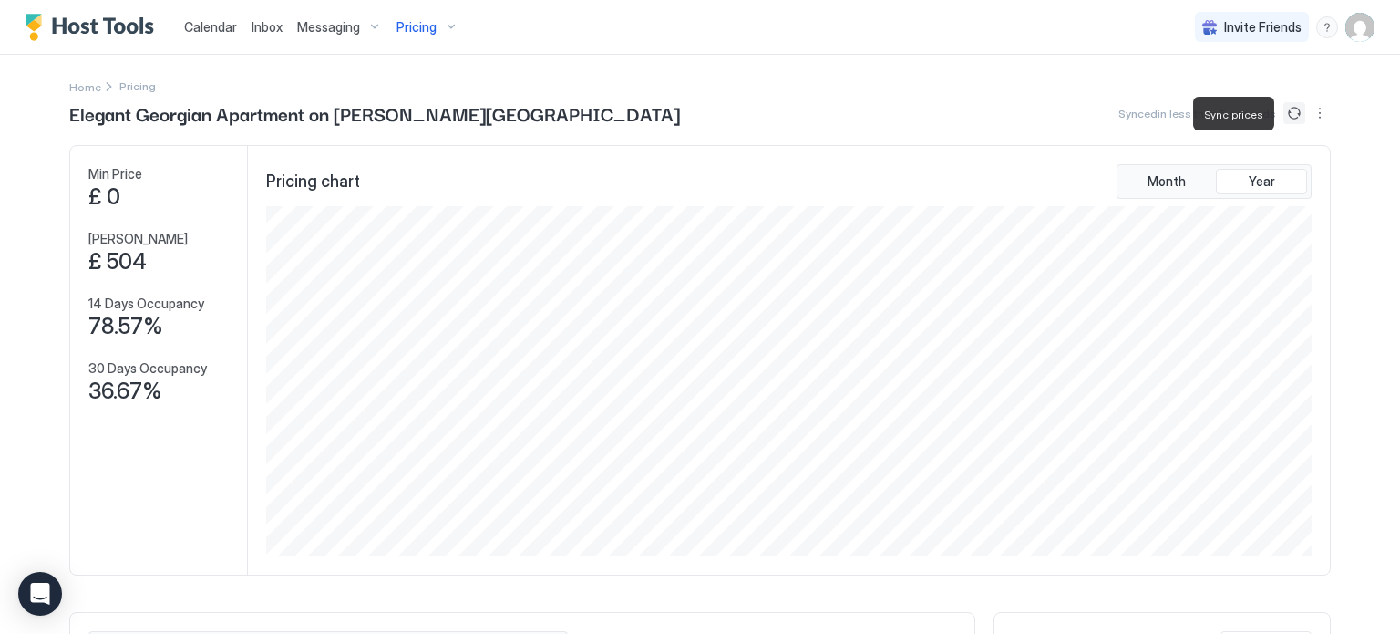
click at [1292, 114] on button "Sync prices" at bounding box center [1294, 113] width 22 height 22
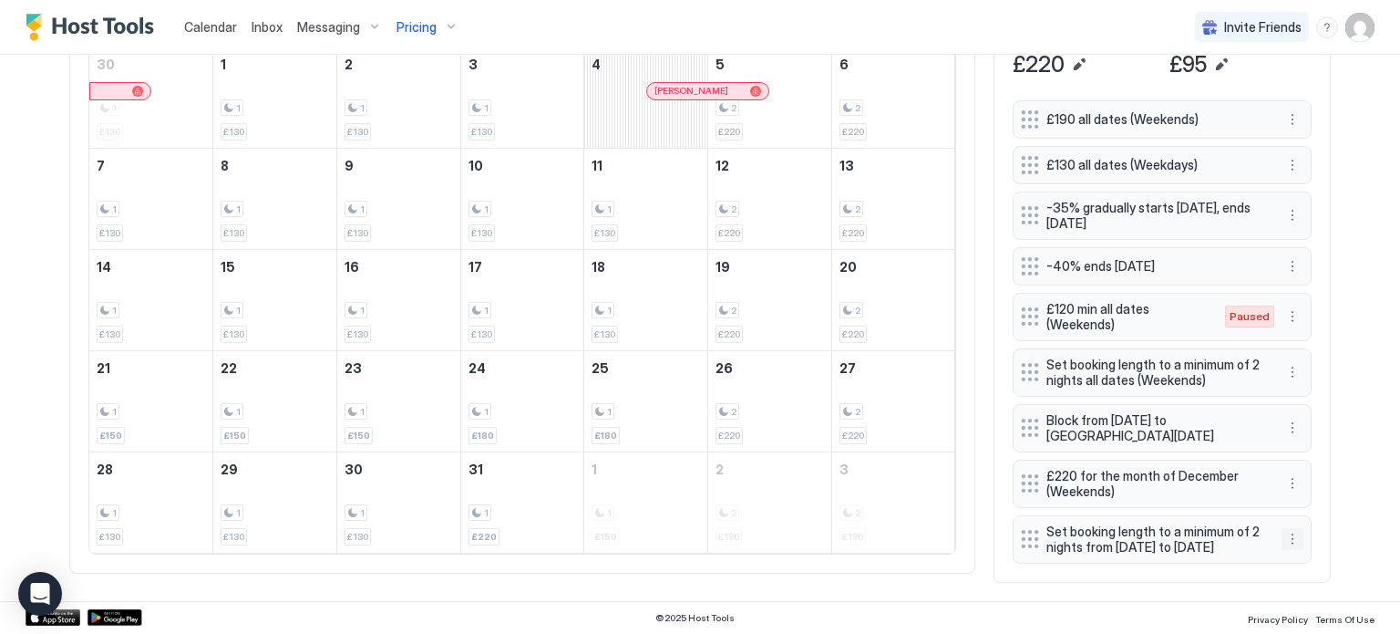
click at [1292, 528] on button "More options" at bounding box center [1293, 539] width 22 height 22
click at [1325, 560] on span "Edit" at bounding box center [1320, 558] width 20 height 14
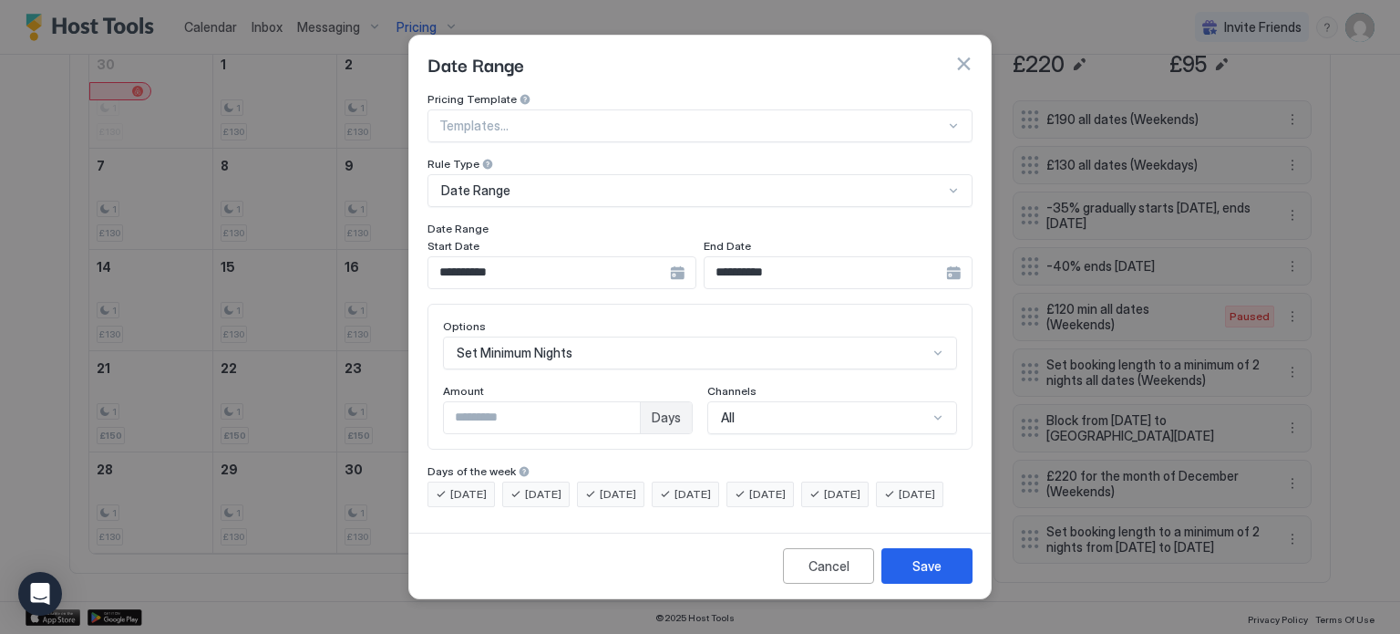
click at [955, 260] on div "**********" at bounding box center [838, 272] width 269 height 33
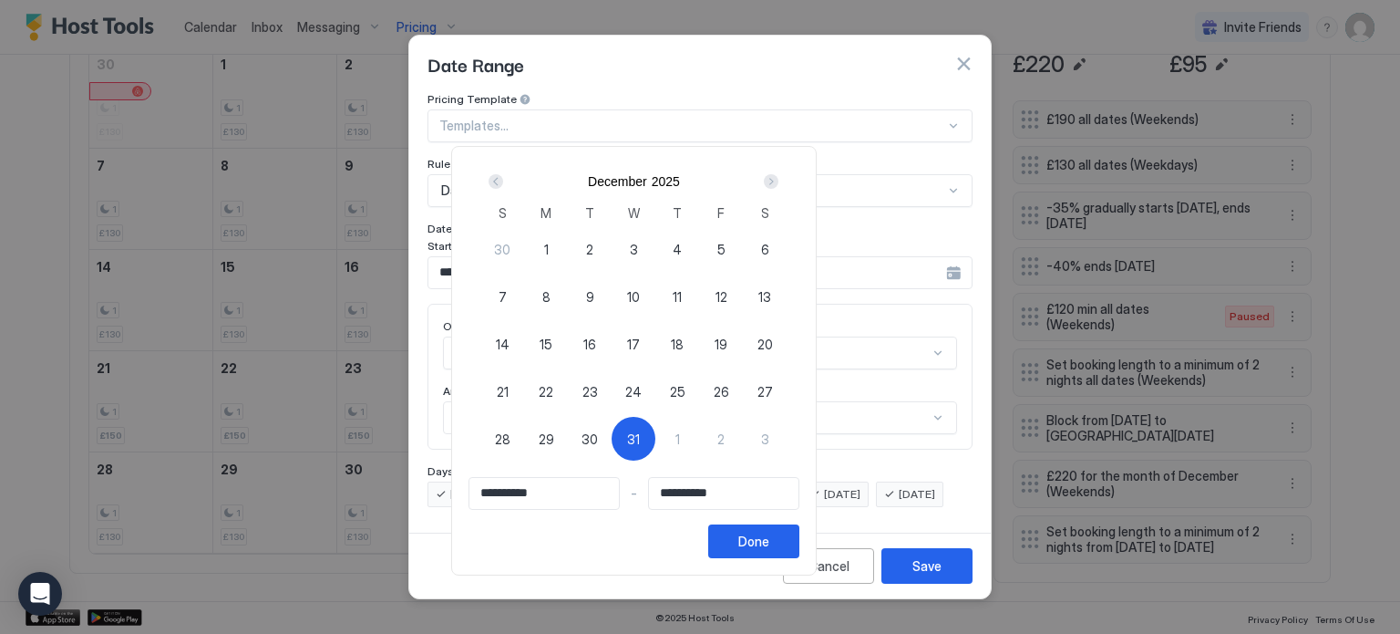
click at [640, 437] on span "31" at bounding box center [633, 438] width 13 height 19
type input "**********"
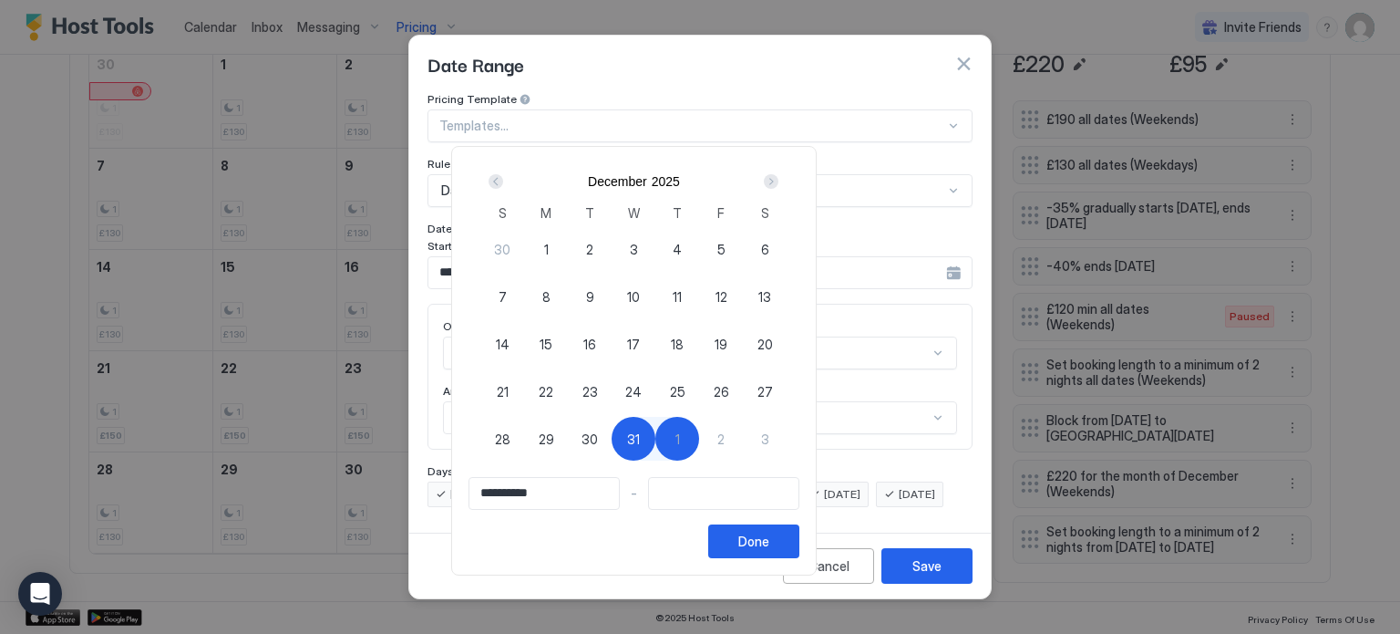
click at [699, 438] on div "1" at bounding box center [677, 439] width 44 height 44
type input "**********"
click at [769, 537] on div "Done" at bounding box center [753, 540] width 31 height 19
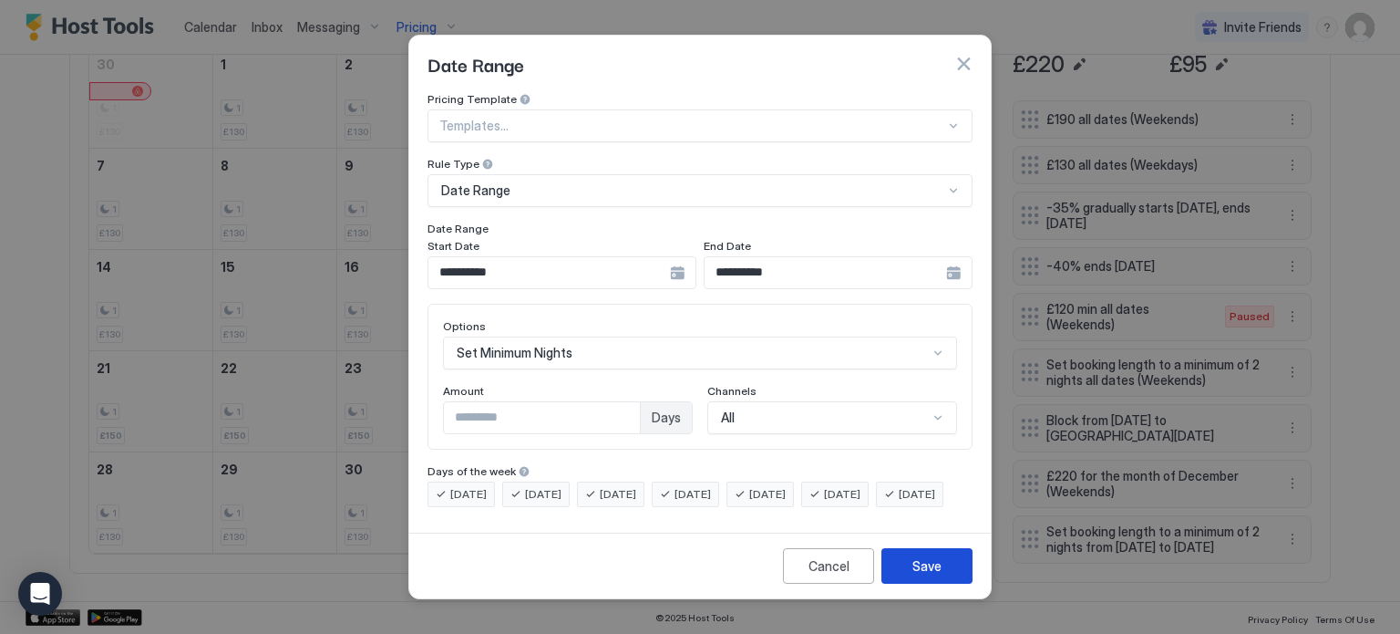
click at [921, 575] on div "Save" at bounding box center [926, 565] width 29 height 19
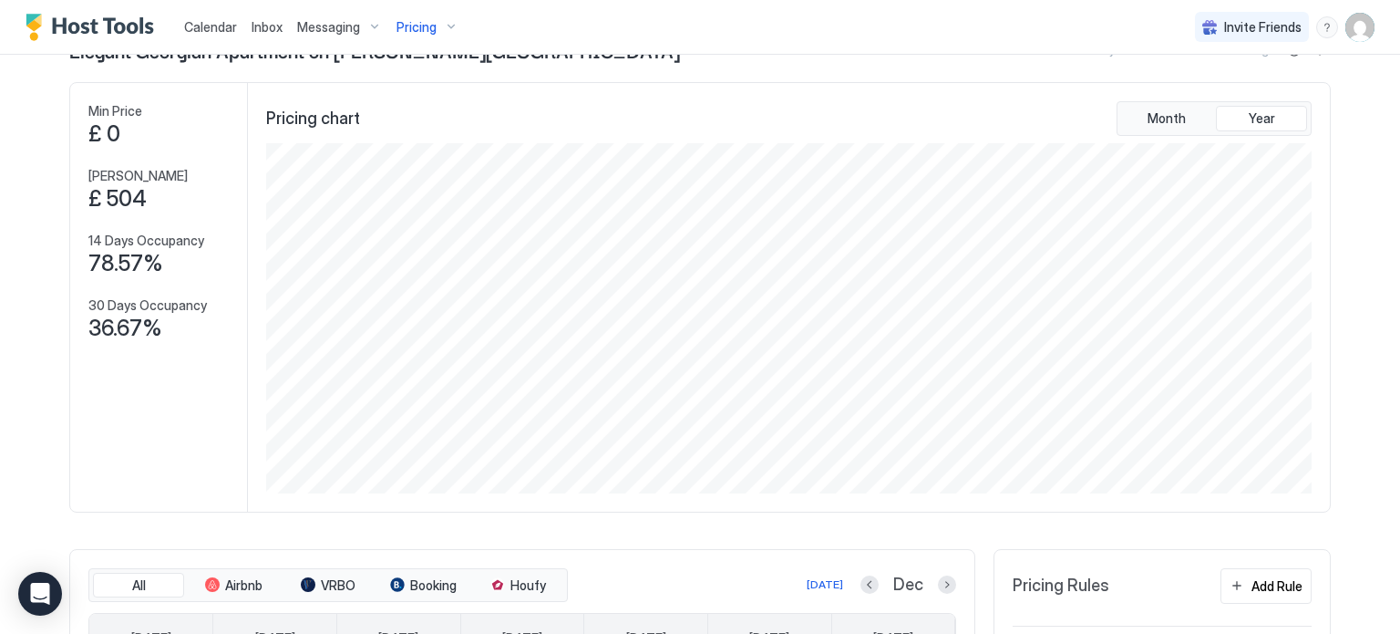
scroll to position [0, 0]
